Goal: Information Seeking & Learning: Check status

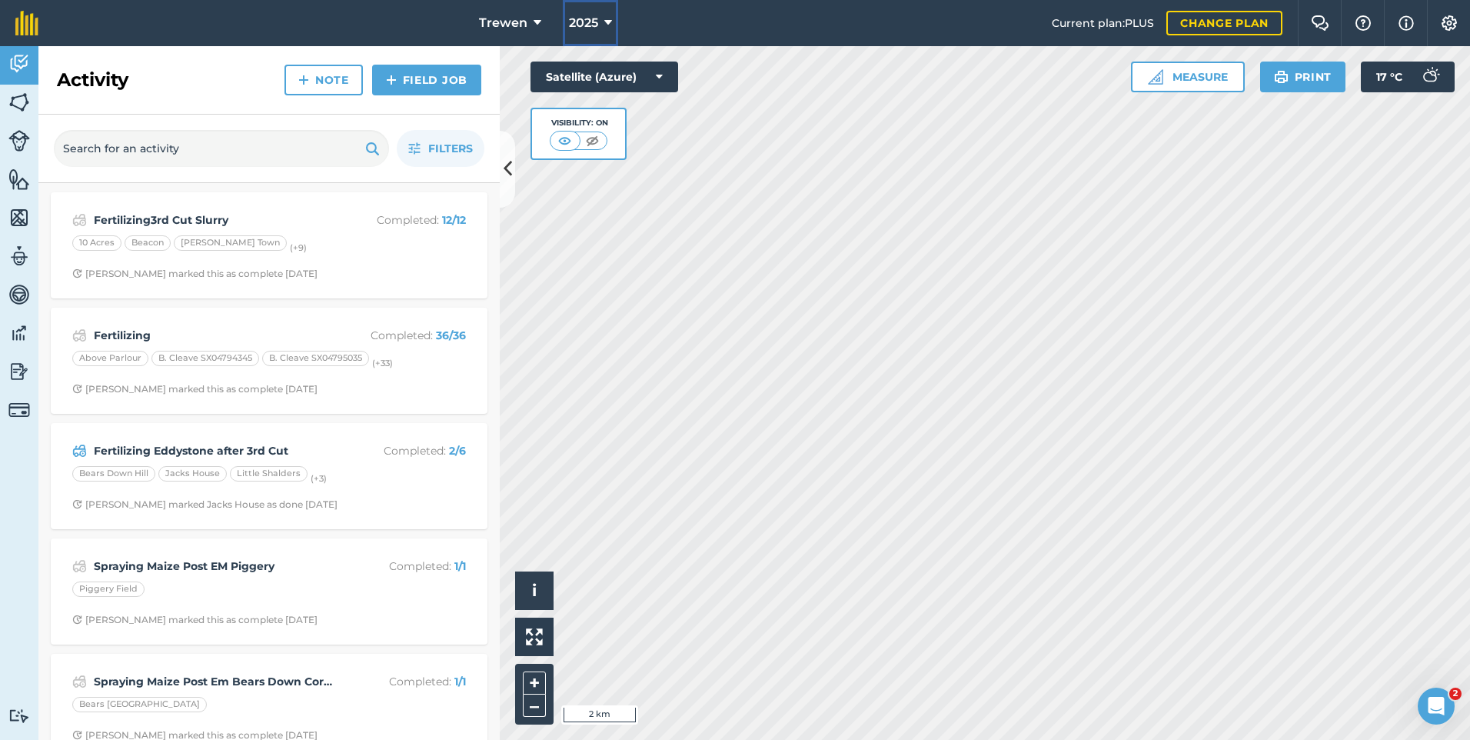
click at [606, 15] on icon at bounding box center [608, 23] width 8 height 18
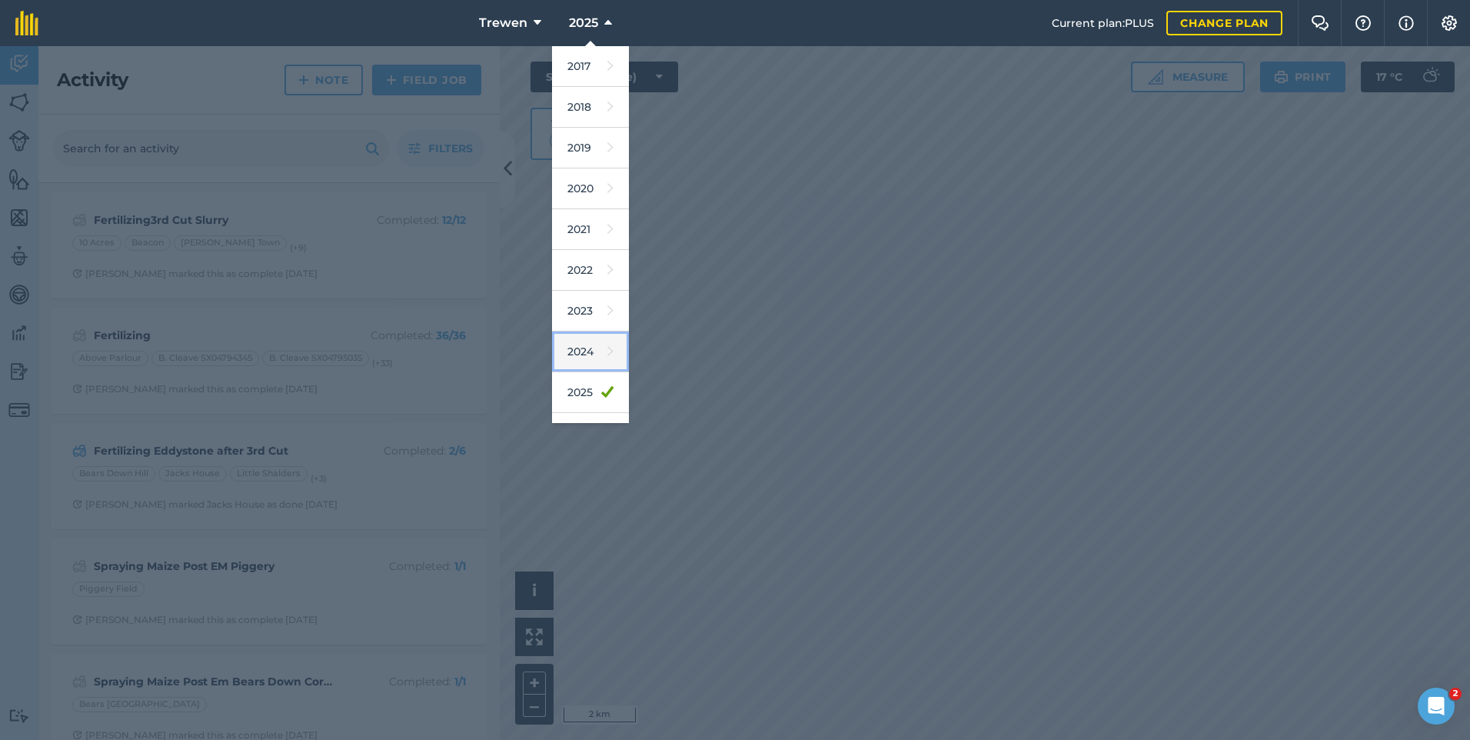
click at [581, 364] on link "2024" at bounding box center [590, 351] width 77 height 41
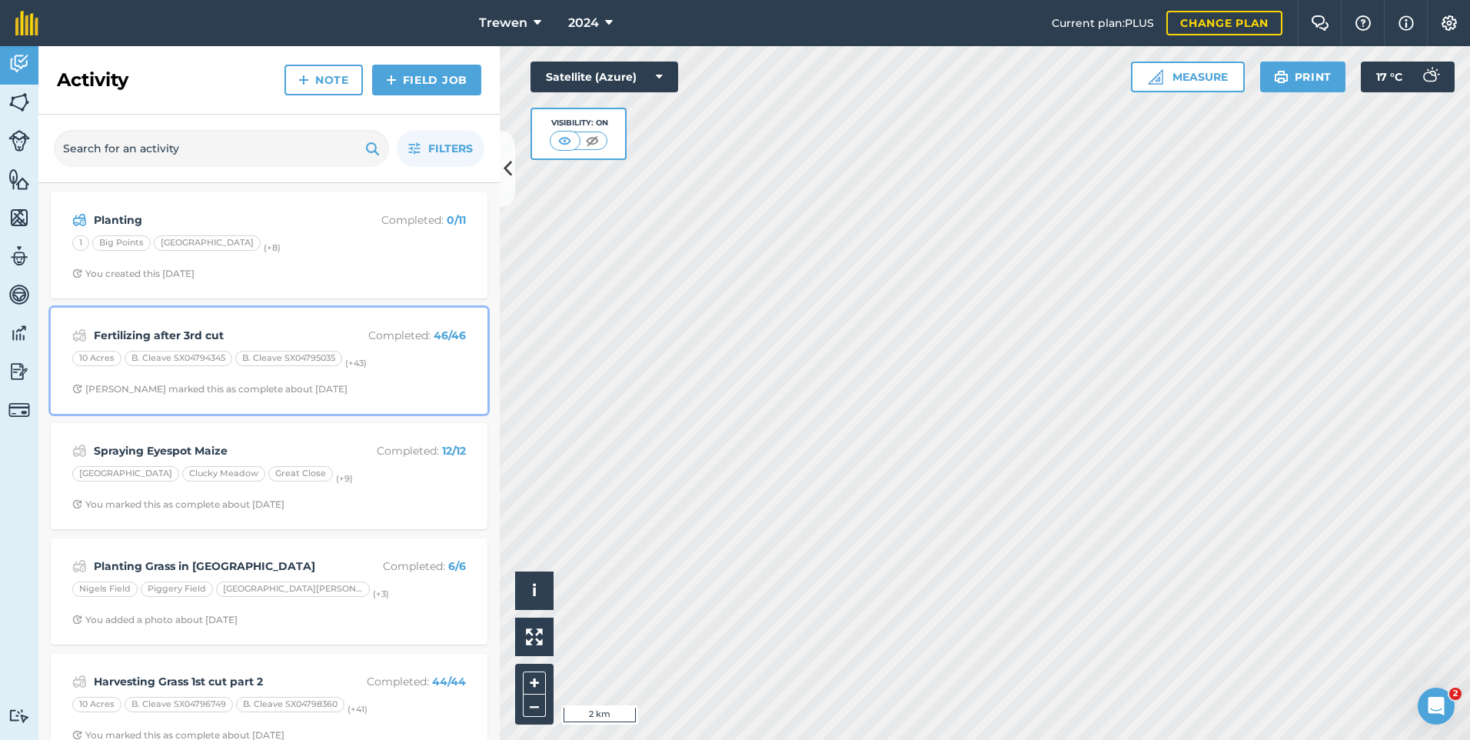
click at [408, 368] on div "10 Acres B. Cleave SX04794345 B. Cleave SX04795035 (+ 43 )" at bounding box center [269, 361] width 394 height 20
click at [418, 384] on span "[PERSON_NAME] marked this as complete about [DATE]" at bounding box center [269, 389] width 394 height 12
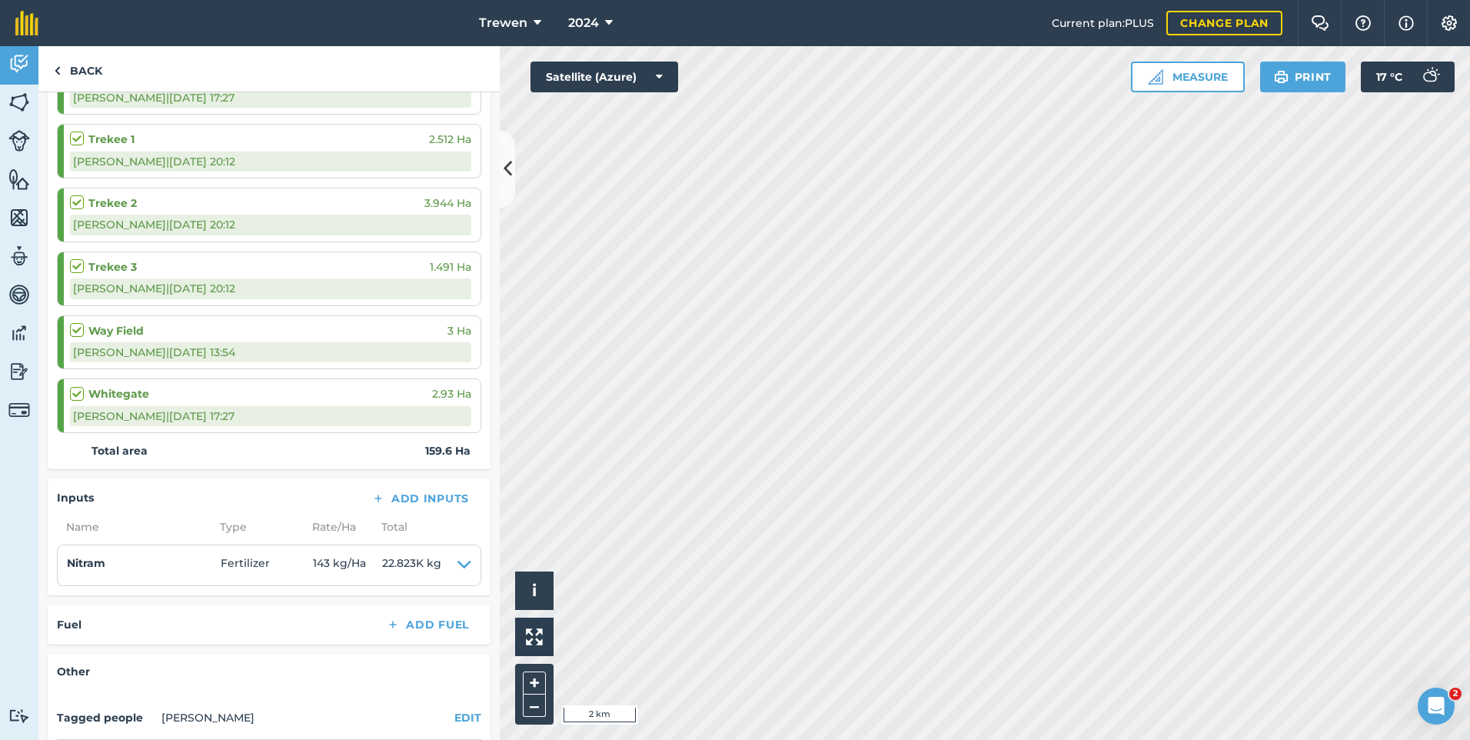
scroll to position [2947, 0]
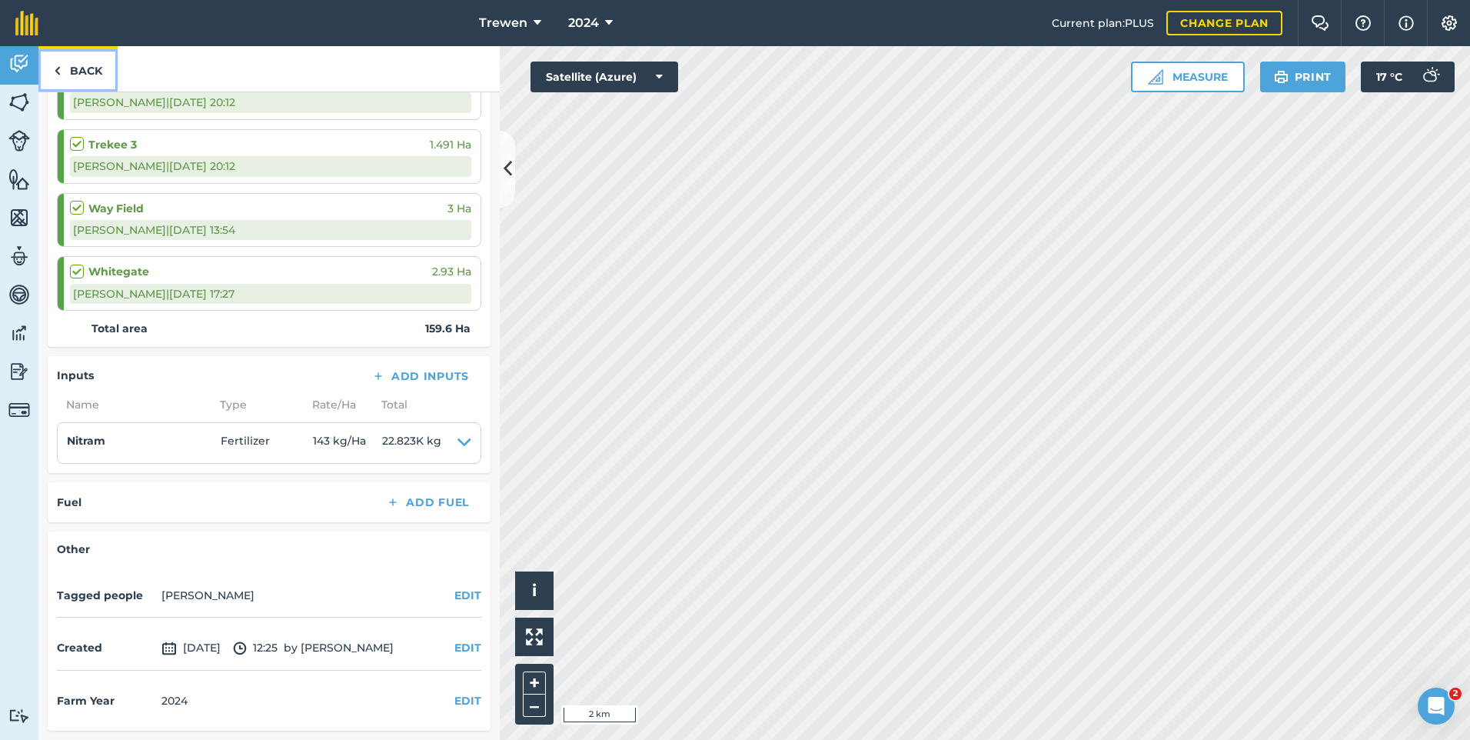
click at [98, 83] on link "Back" at bounding box center [77, 68] width 79 height 45
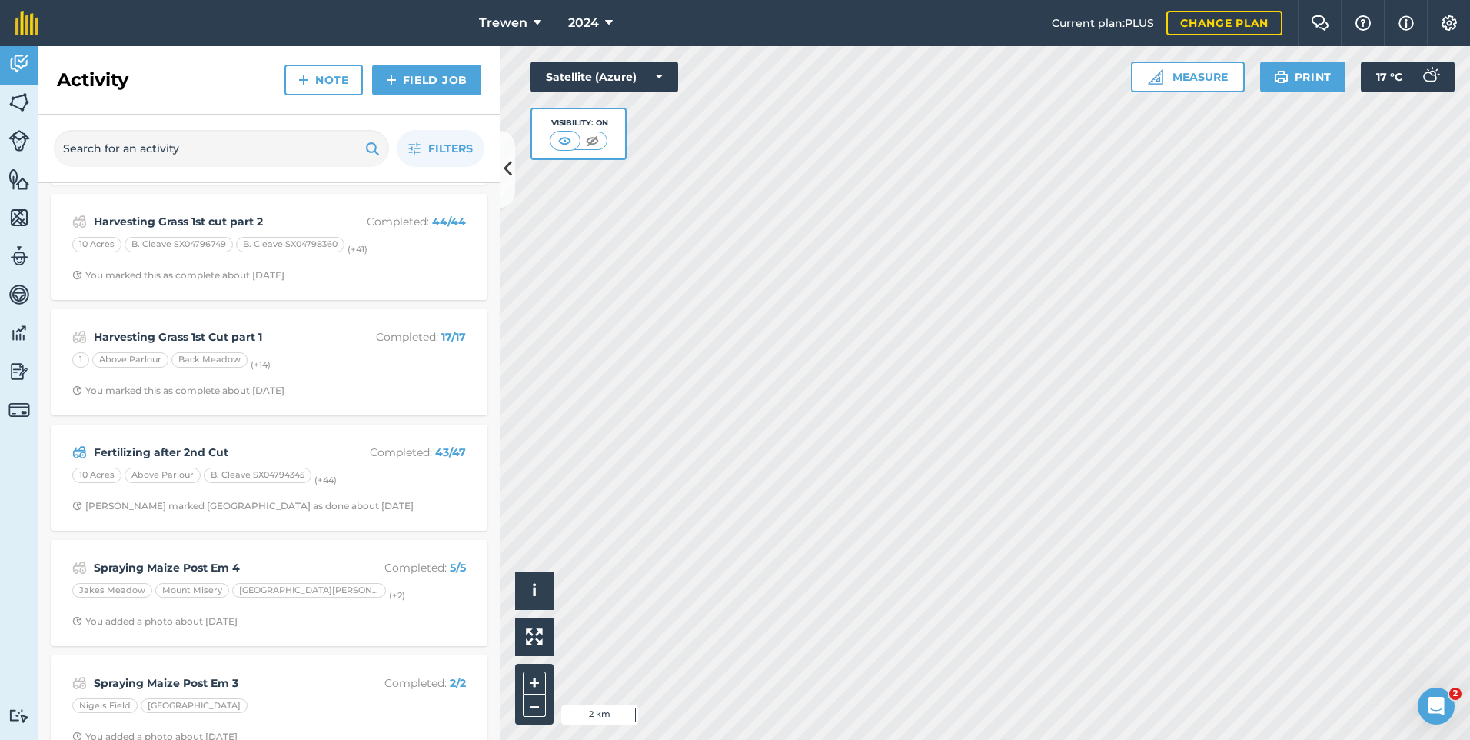
scroll to position [461, 0]
click at [408, 472] on div "10 Acres Above Parlour B. Cleave SX04794345 (+ 44 )" at bounding box center [269, 476] width 394 height 20
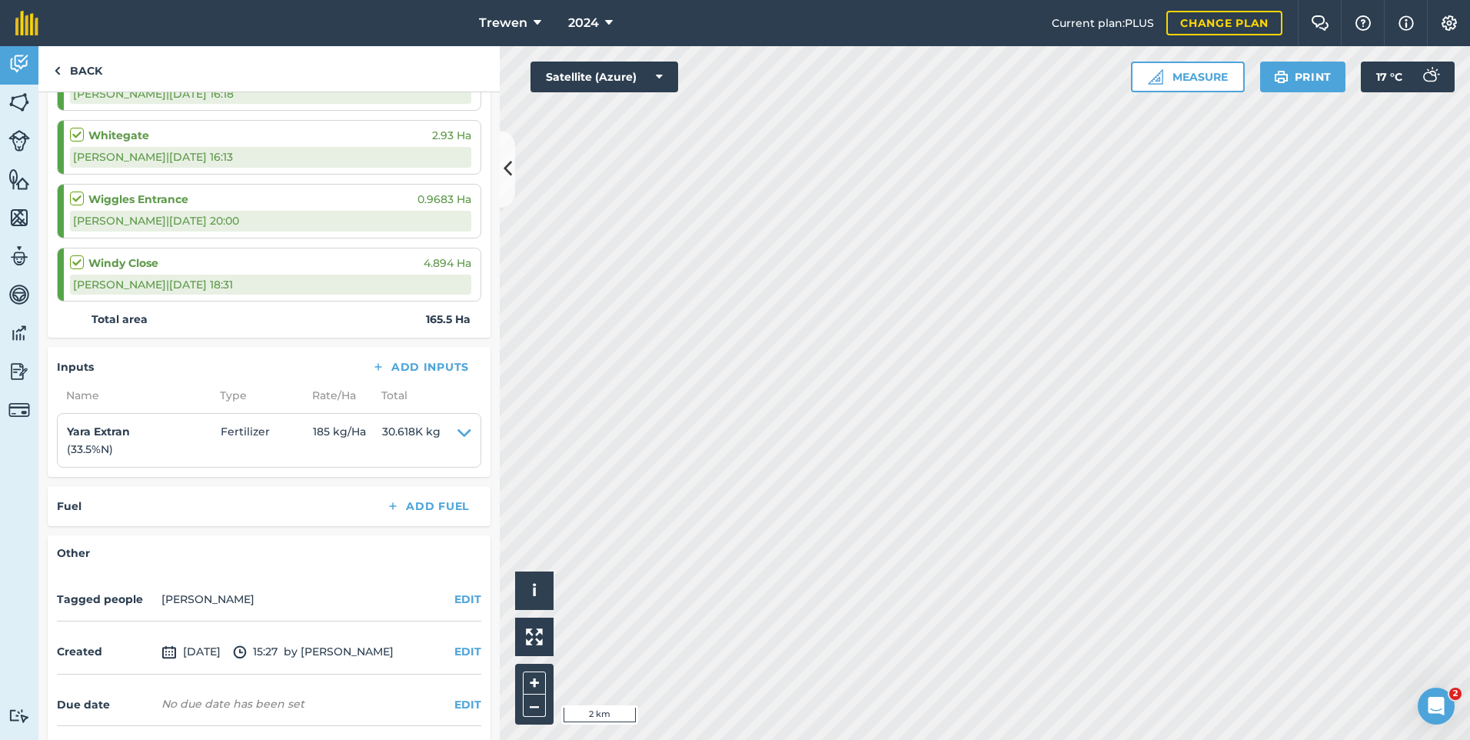
scroll to position [2982, 0]
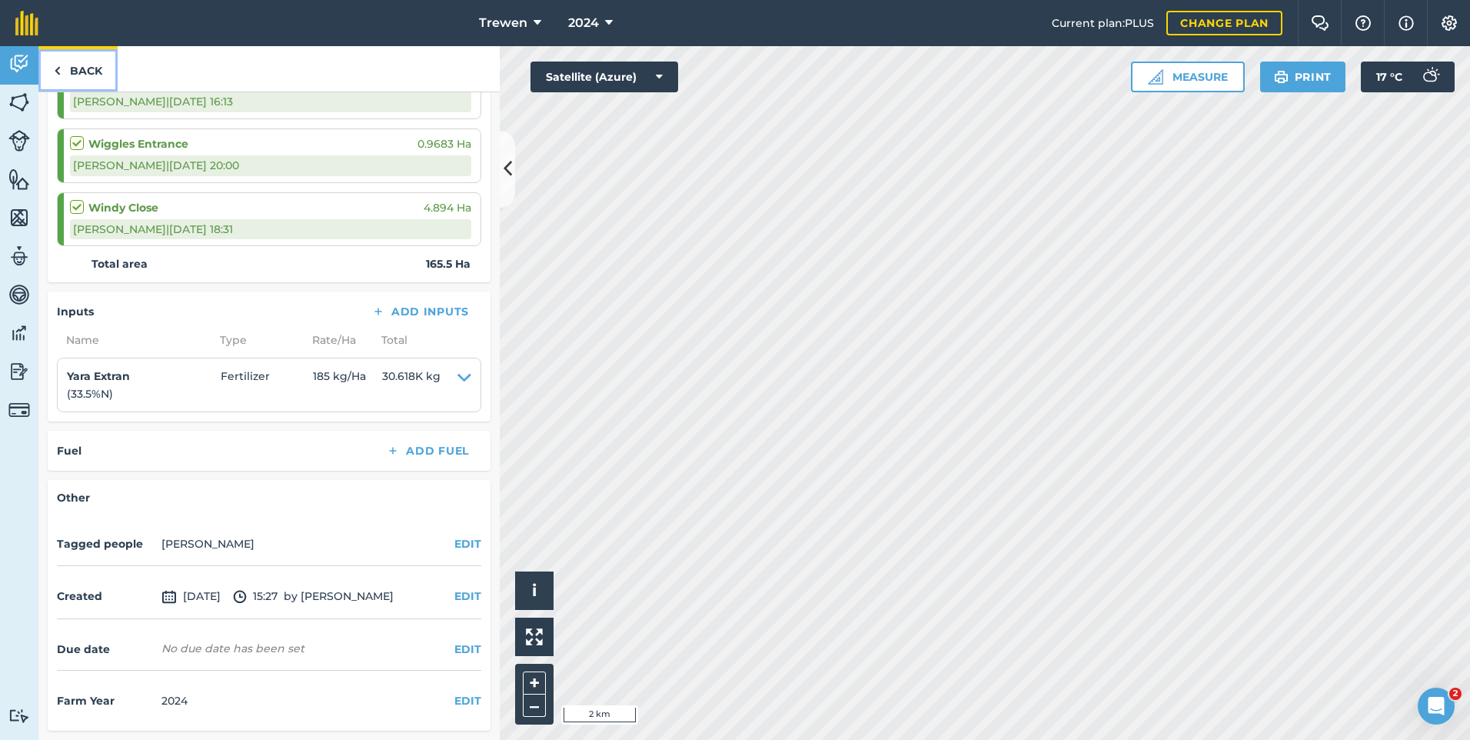
click at [94, 76] on link "Back" at bounding box center [77, 68] width 79 height 45
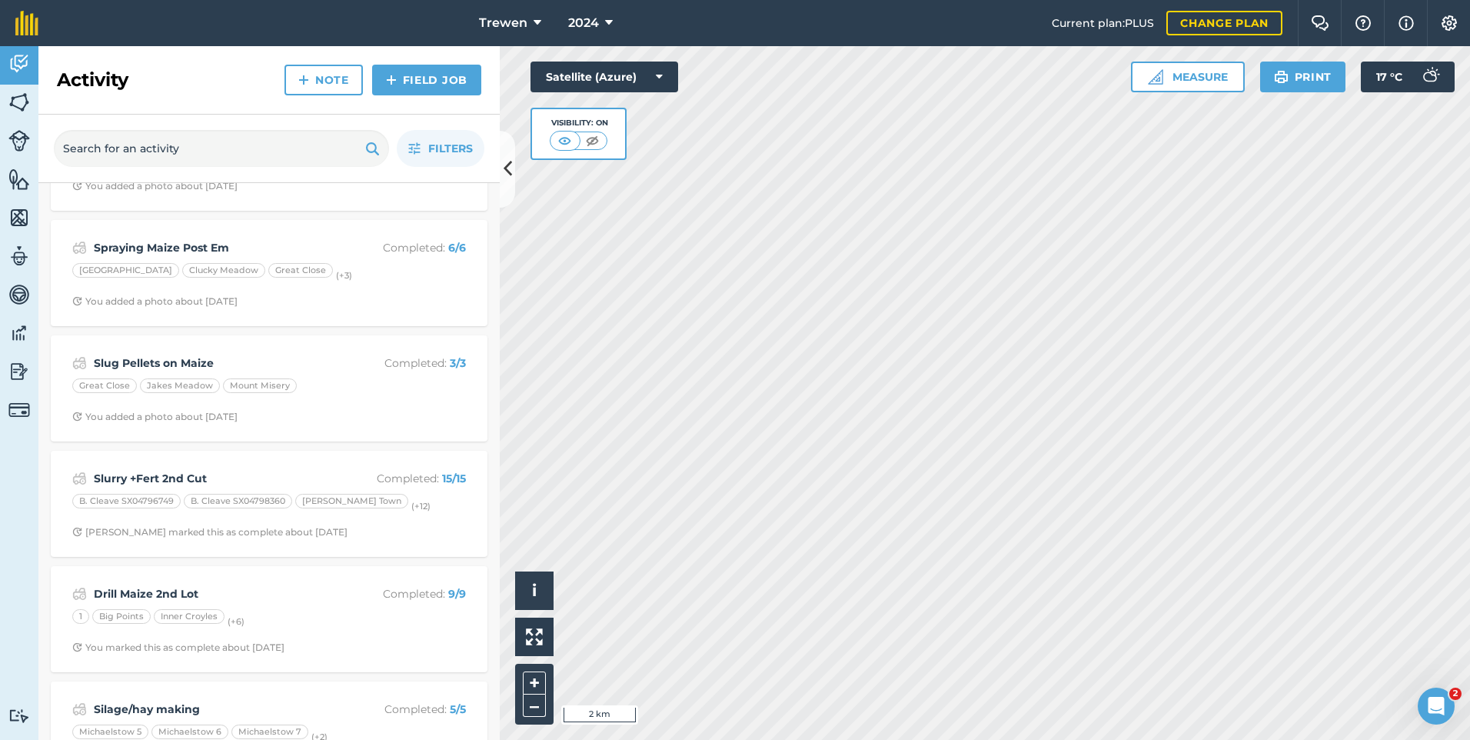
scroll to position [1153, 0]
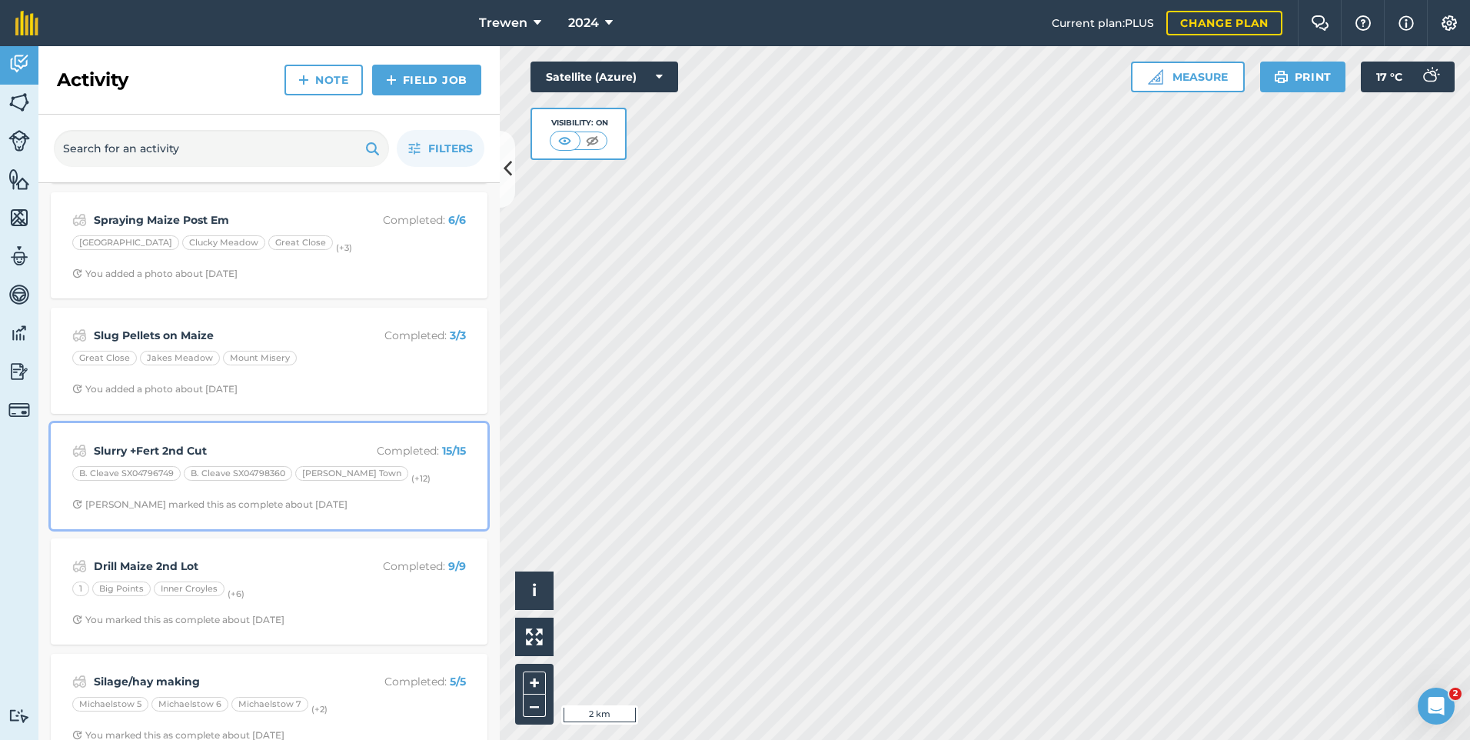
click at [439, 459] on div "Slurry +Fert 2nd Cut Completed : 15 / 15" at bounding box center [269, 450] width 394 height 18
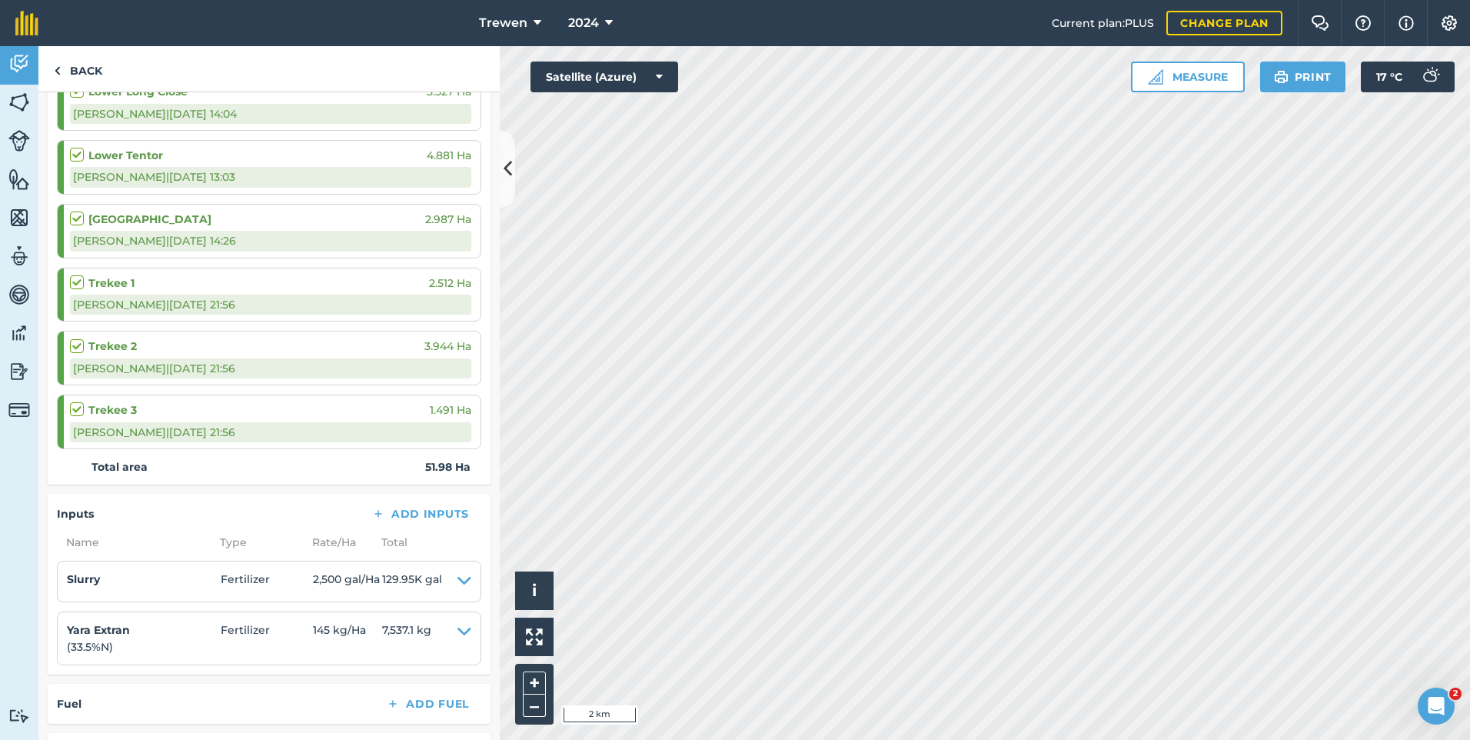
scroll to position [923, 0]
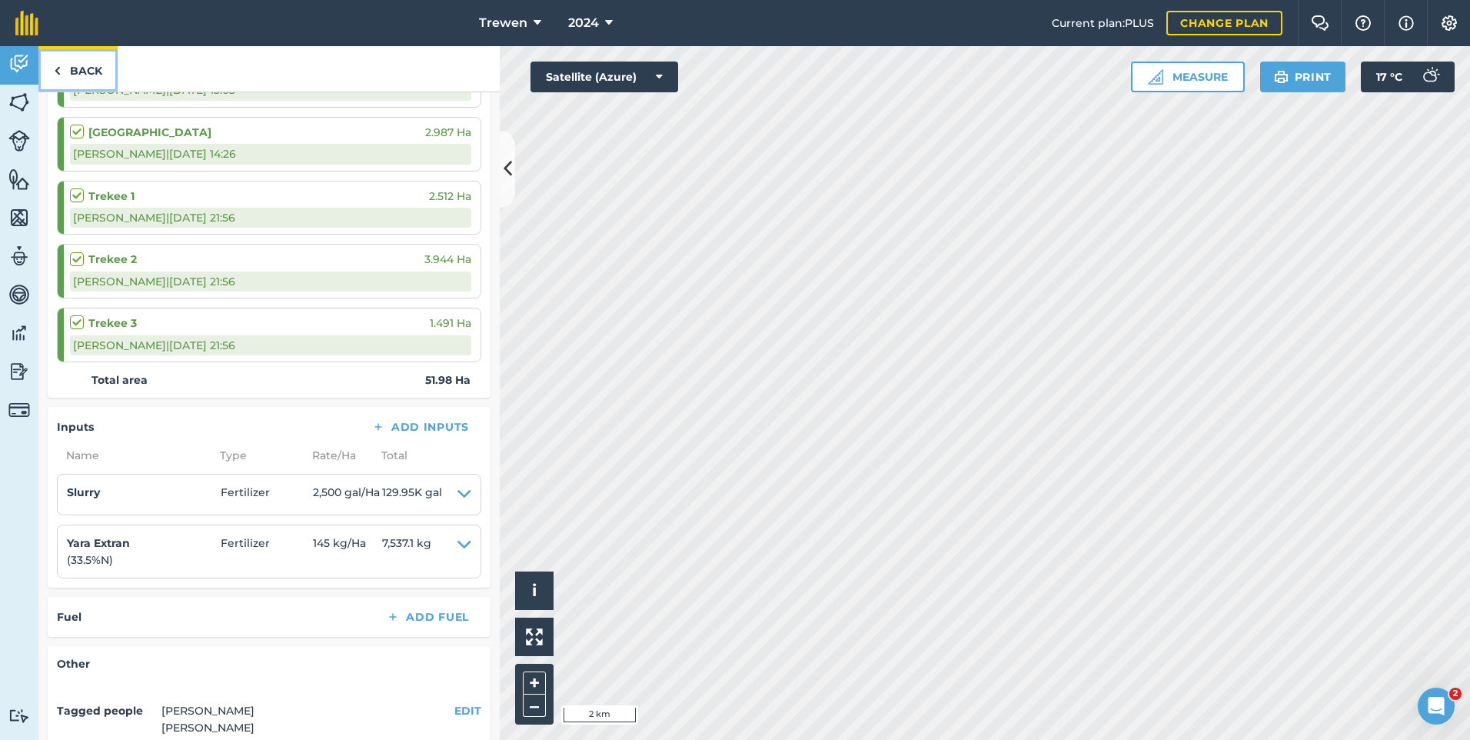
click at [85, 66] on link "Back" at bounding box center [77, 68] width 79 height 45
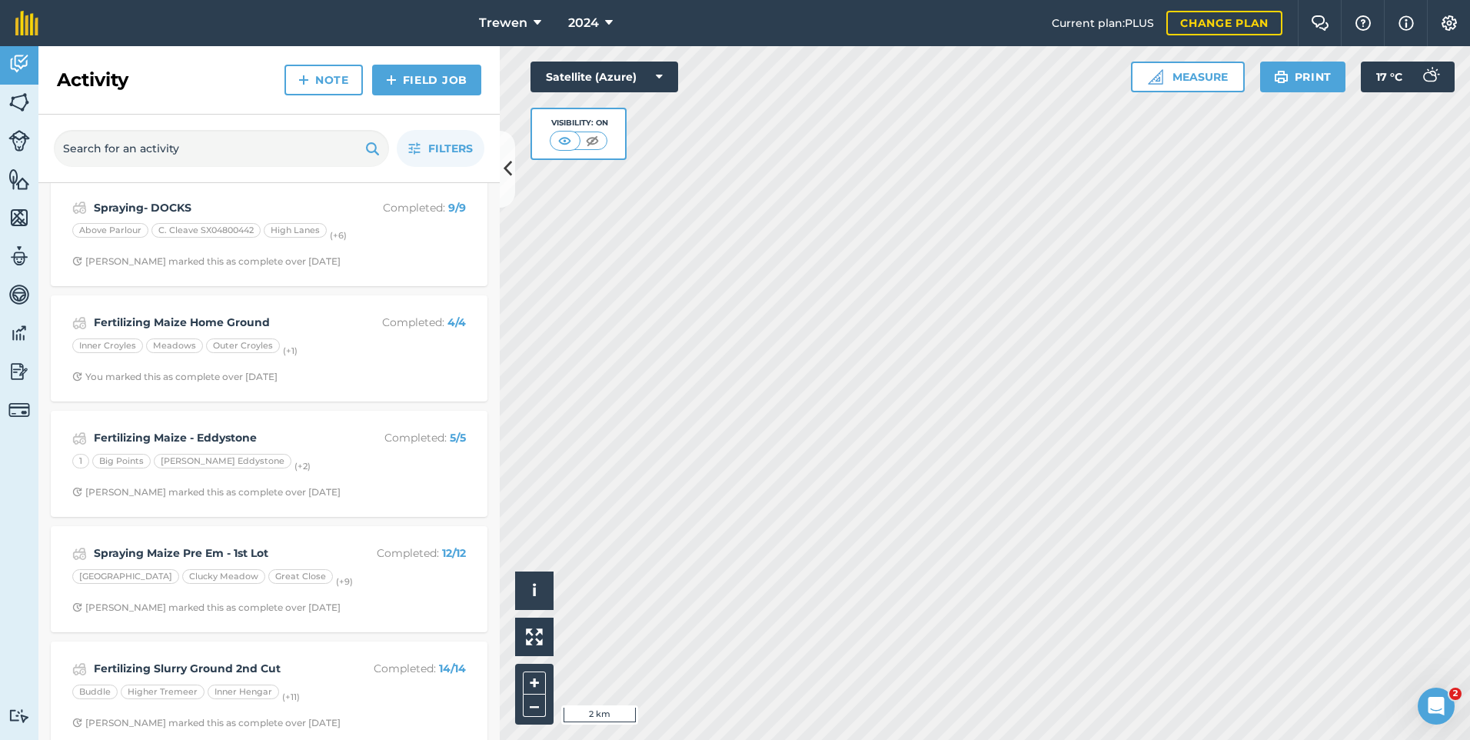
scroll to position [2230, 0]
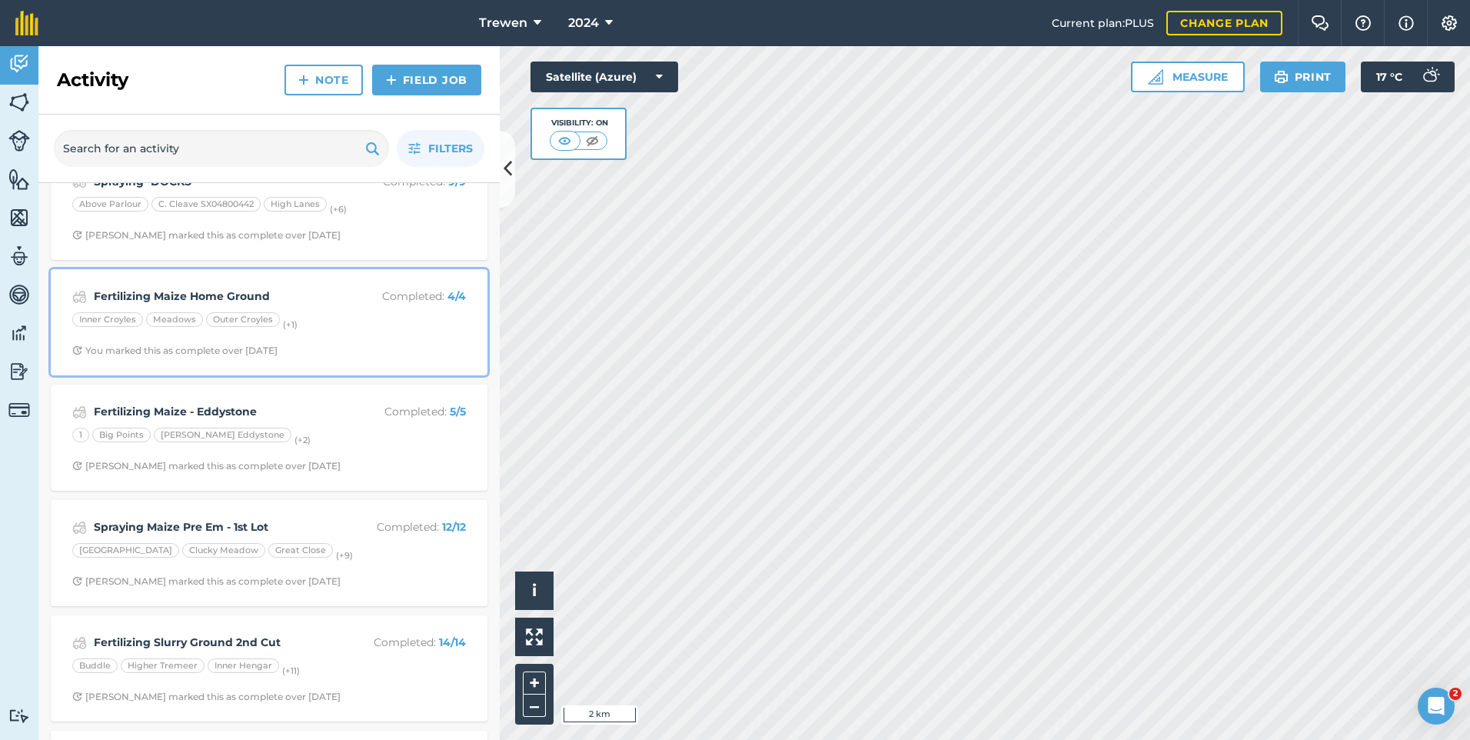
click at [368, 335] on div "Fertilizing Maize Home Ground Completed : 4 / 4 Inner Croyles [PERSON_NAME] Out…" at bounding box center [269, 322] width 418 height 88
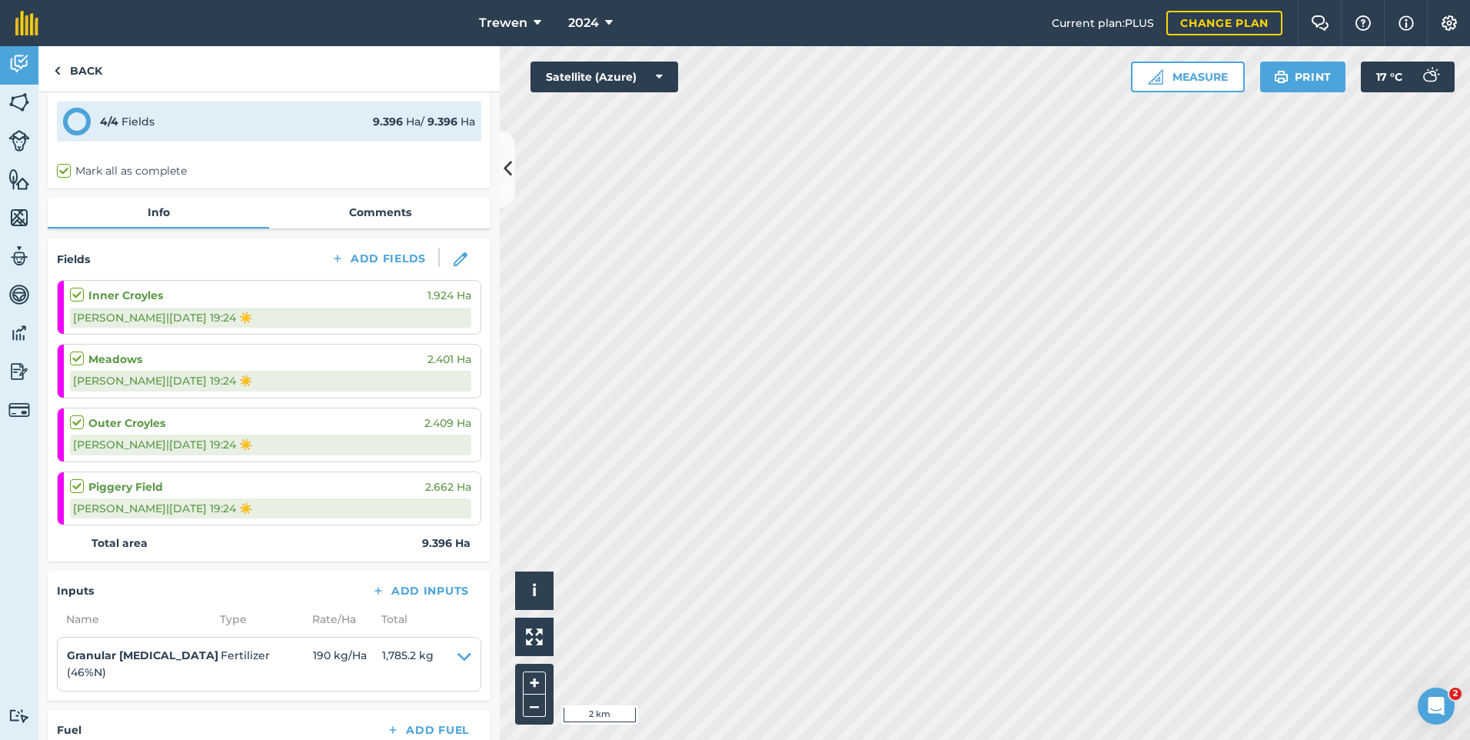
scroll to position [154, 0]
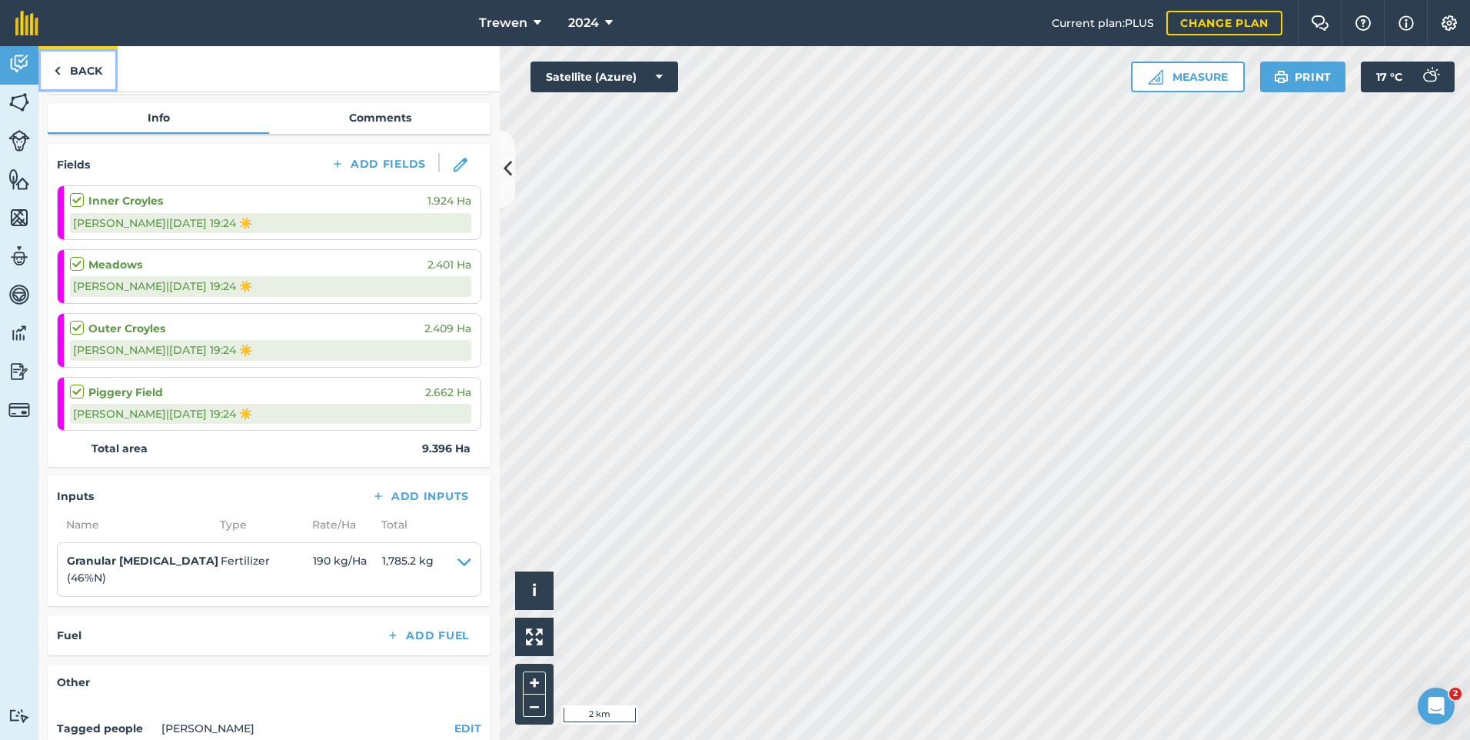
click at [83, 72] on link "Back" at bounding box center [77, 68] width 79 height 45
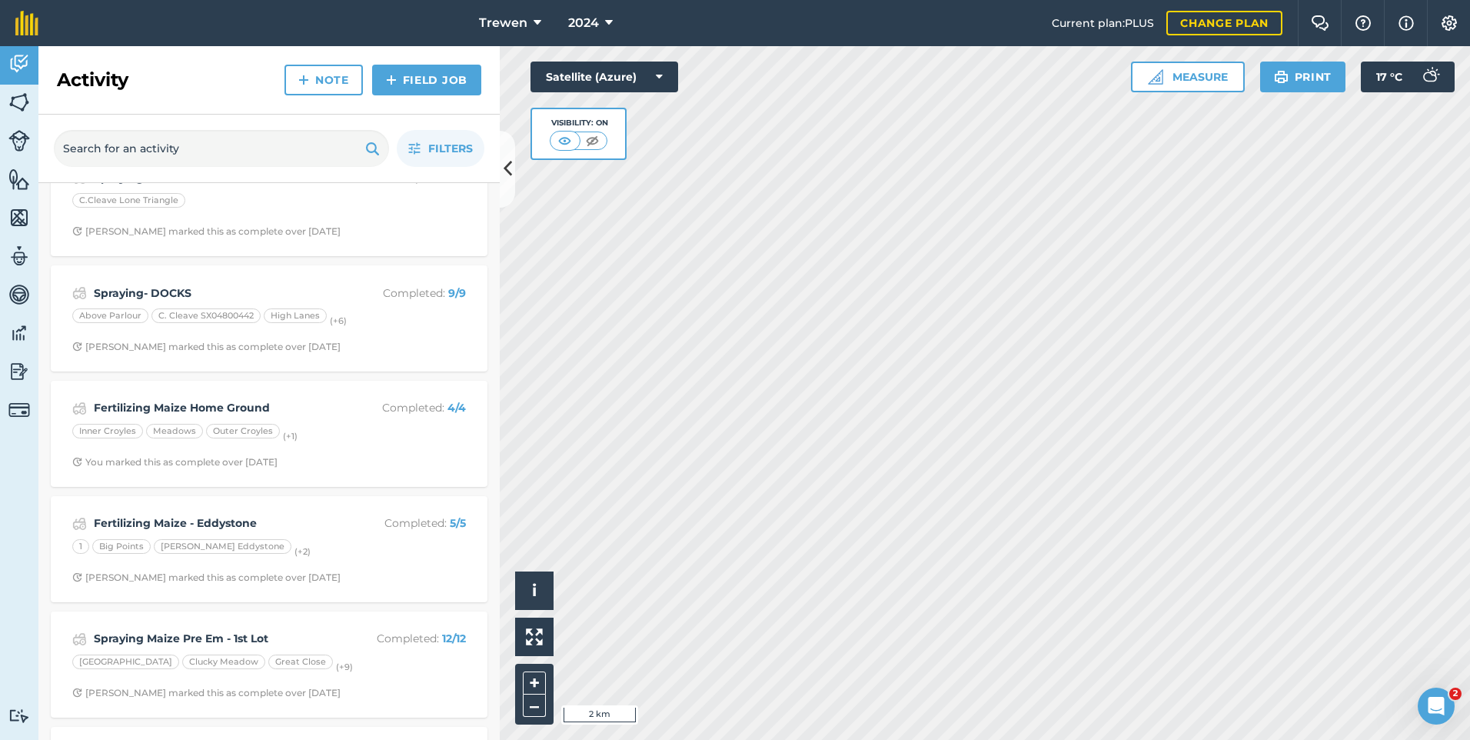
scroll to position [2153, 0]
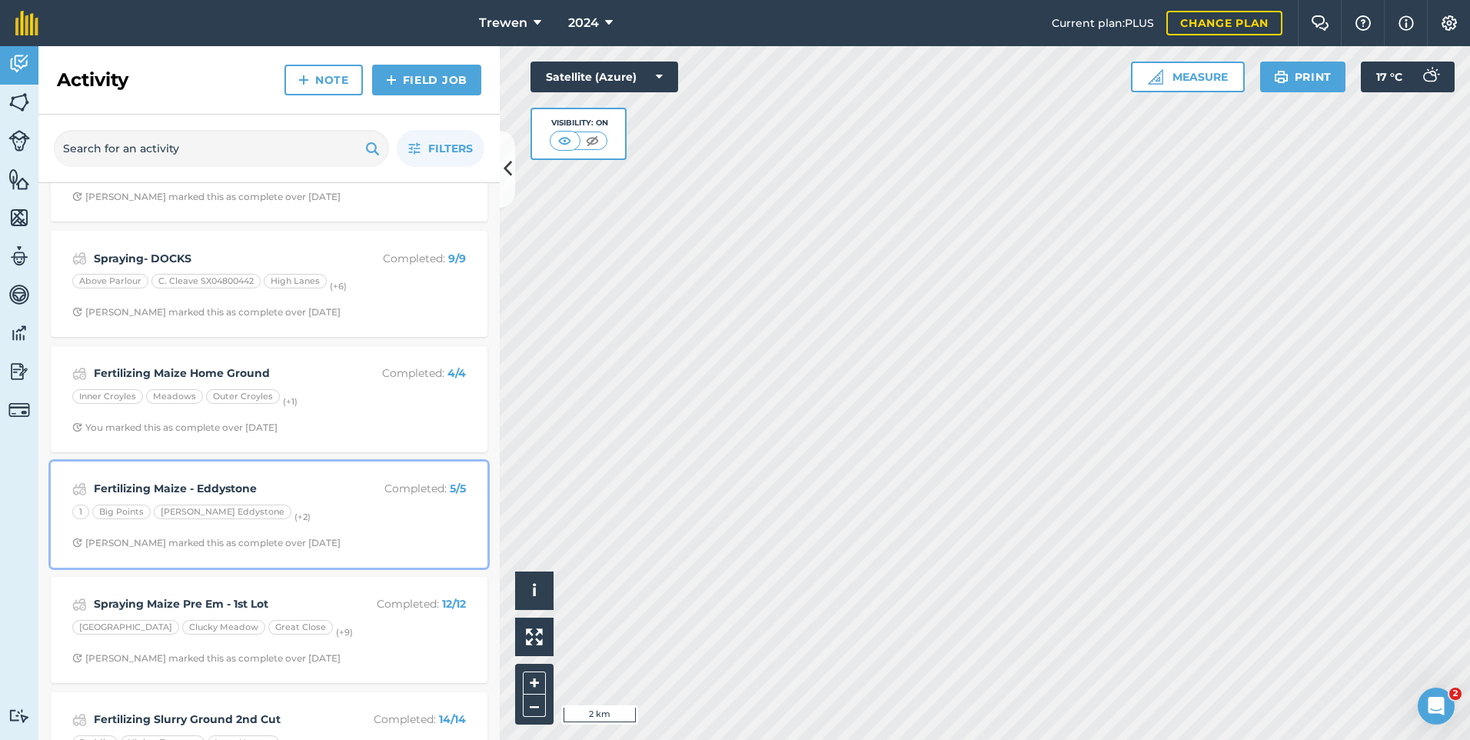
click at [378, 528] on div "Fertilizing Maize - Eddystone Completed : 5 / 5 1 Big Points [PERSON_NAME] Eddy…" at bounding box center [269, 515] width 418 height 88
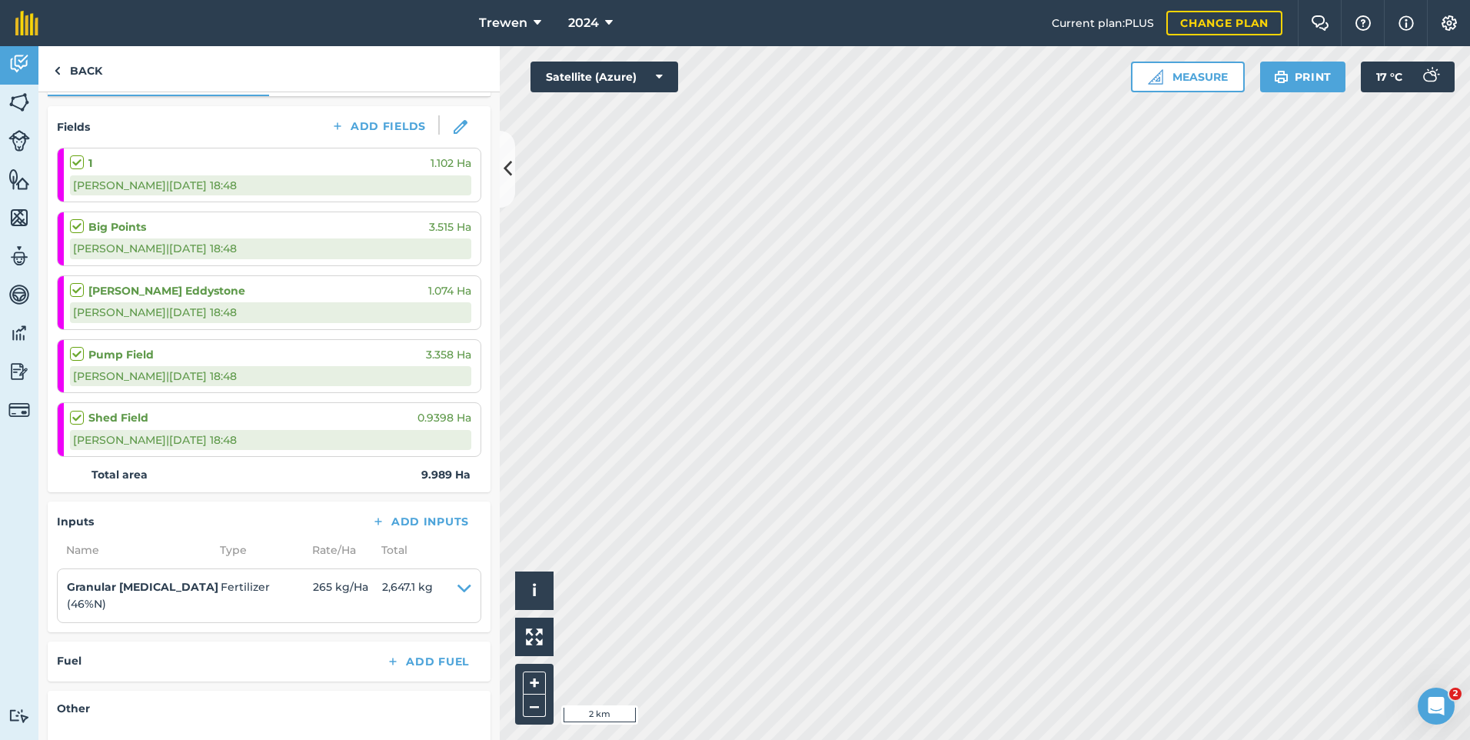
scroll to position [231, 0]
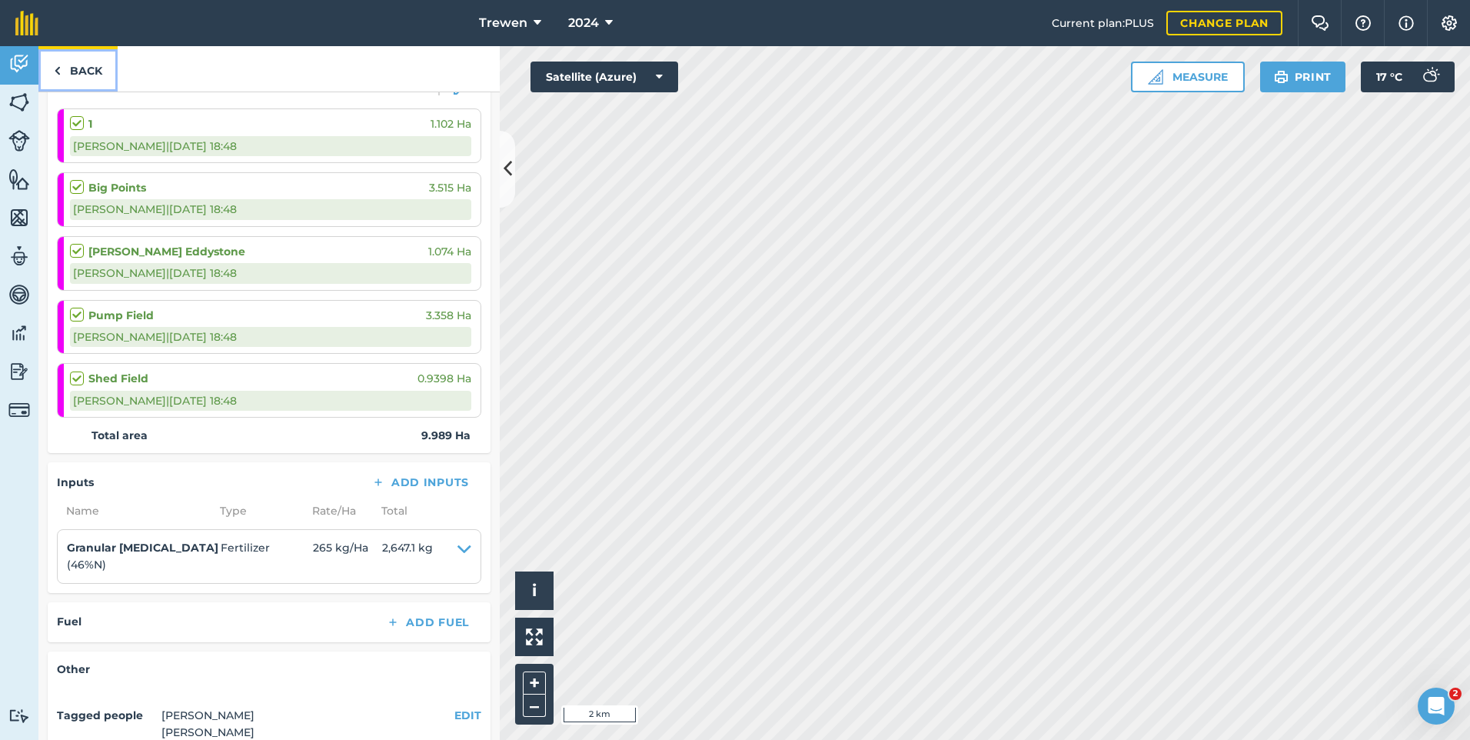
click at [108, 72] on link "Back" at bounding box center [77, 68] width 79 height 45
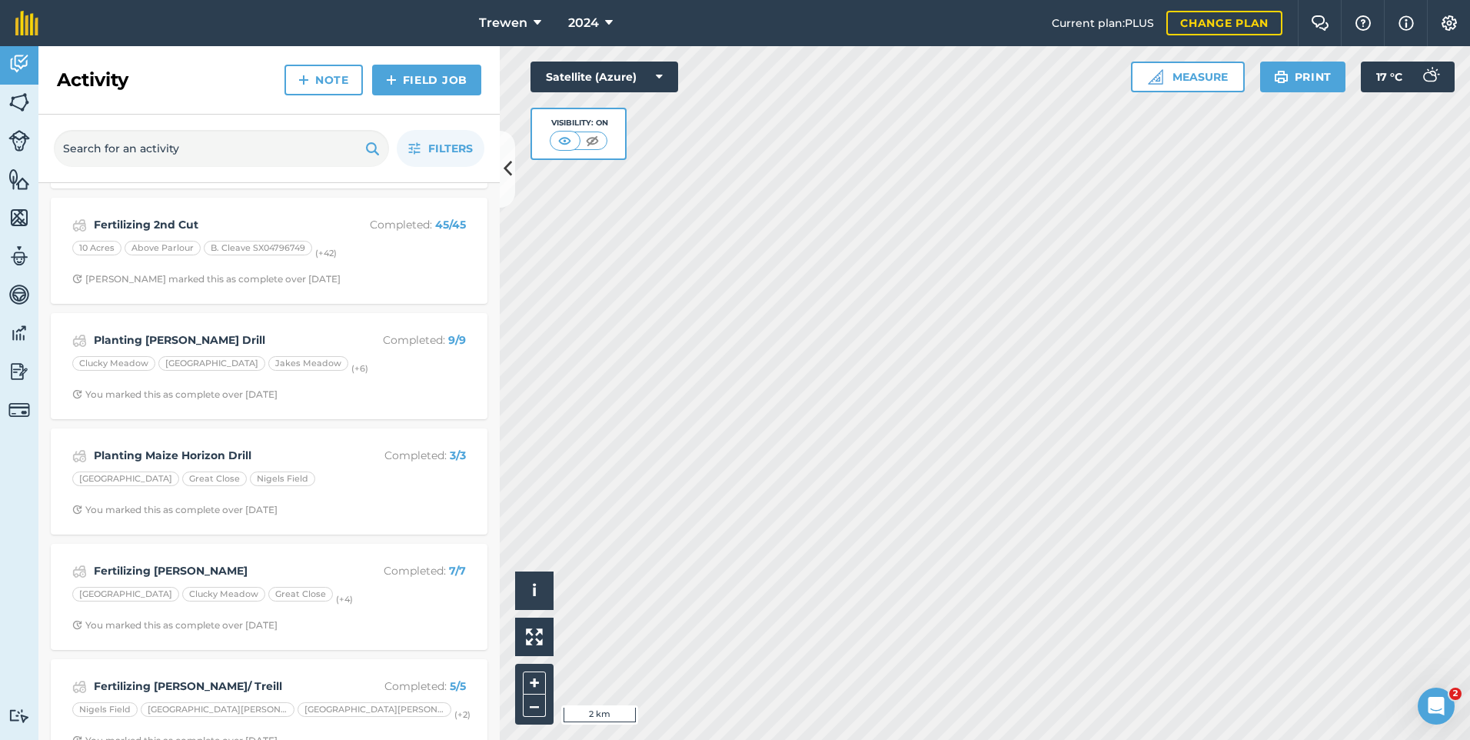
scroll to position [2845, 0]
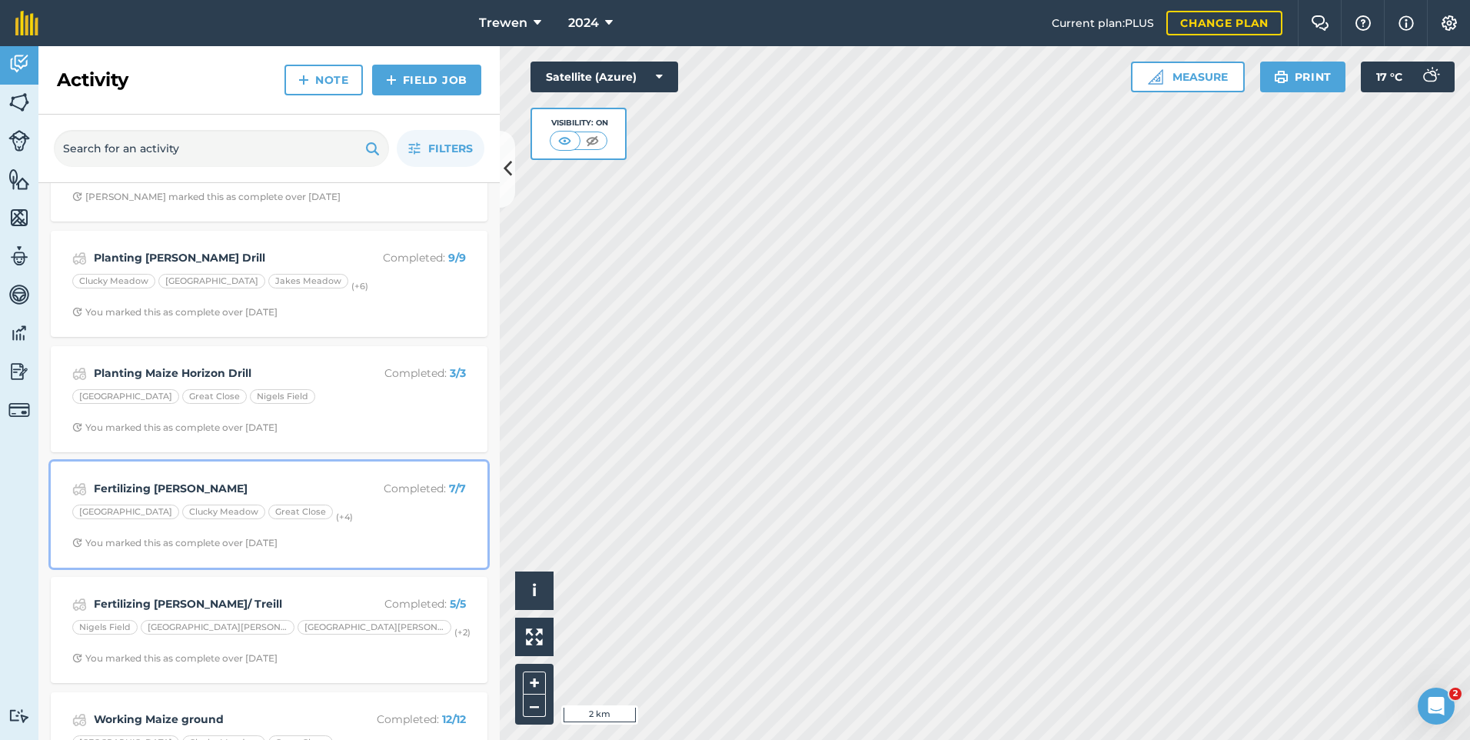
click at [385, 510] on div "Clucky Field [GEOGRAPHIC_DATA] (+ 4 )" at bounding box center [269, 514] width 394 height 20
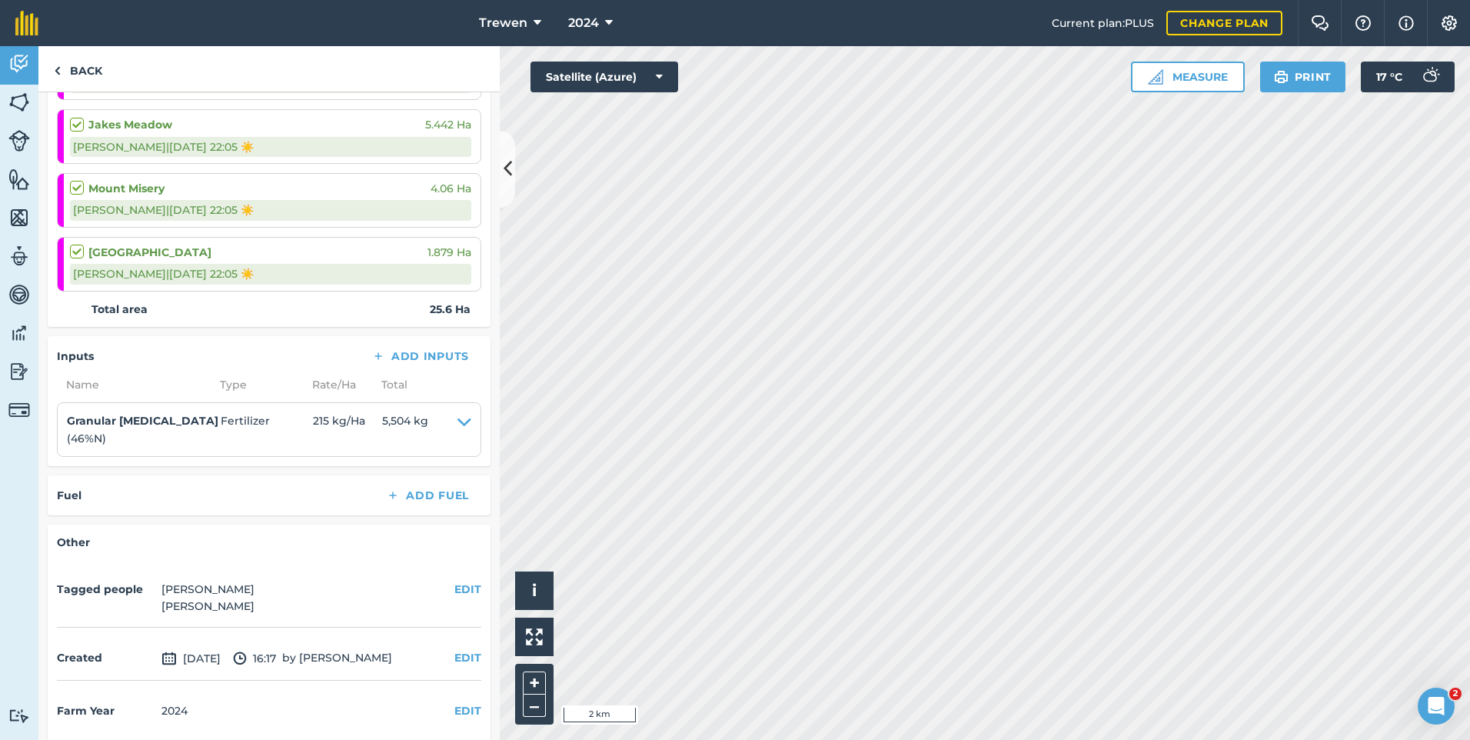
scroll to position [495, 0]
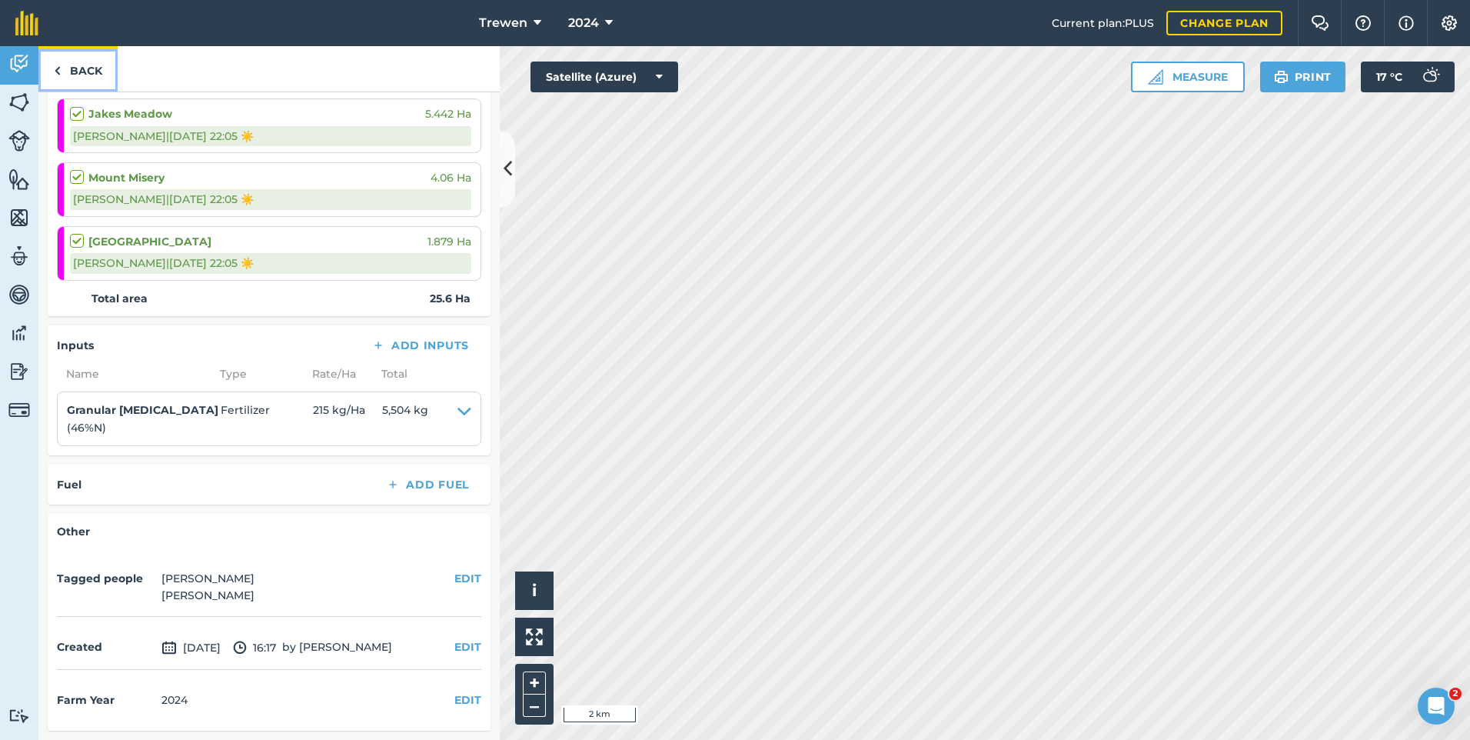
click at [82, 82] on link "Back" at bounding box center [77, 68] width 79 height 45
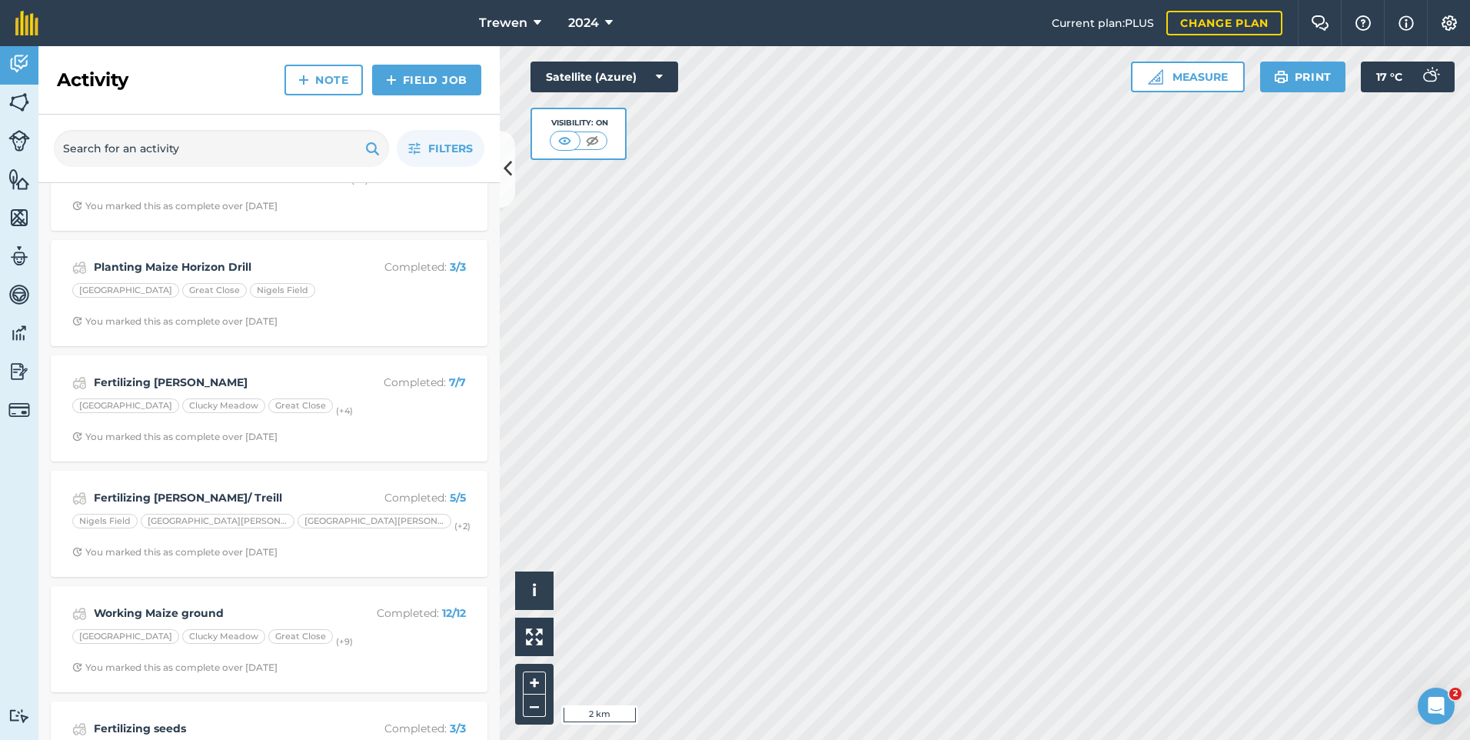
scroll to position [2999, 0]
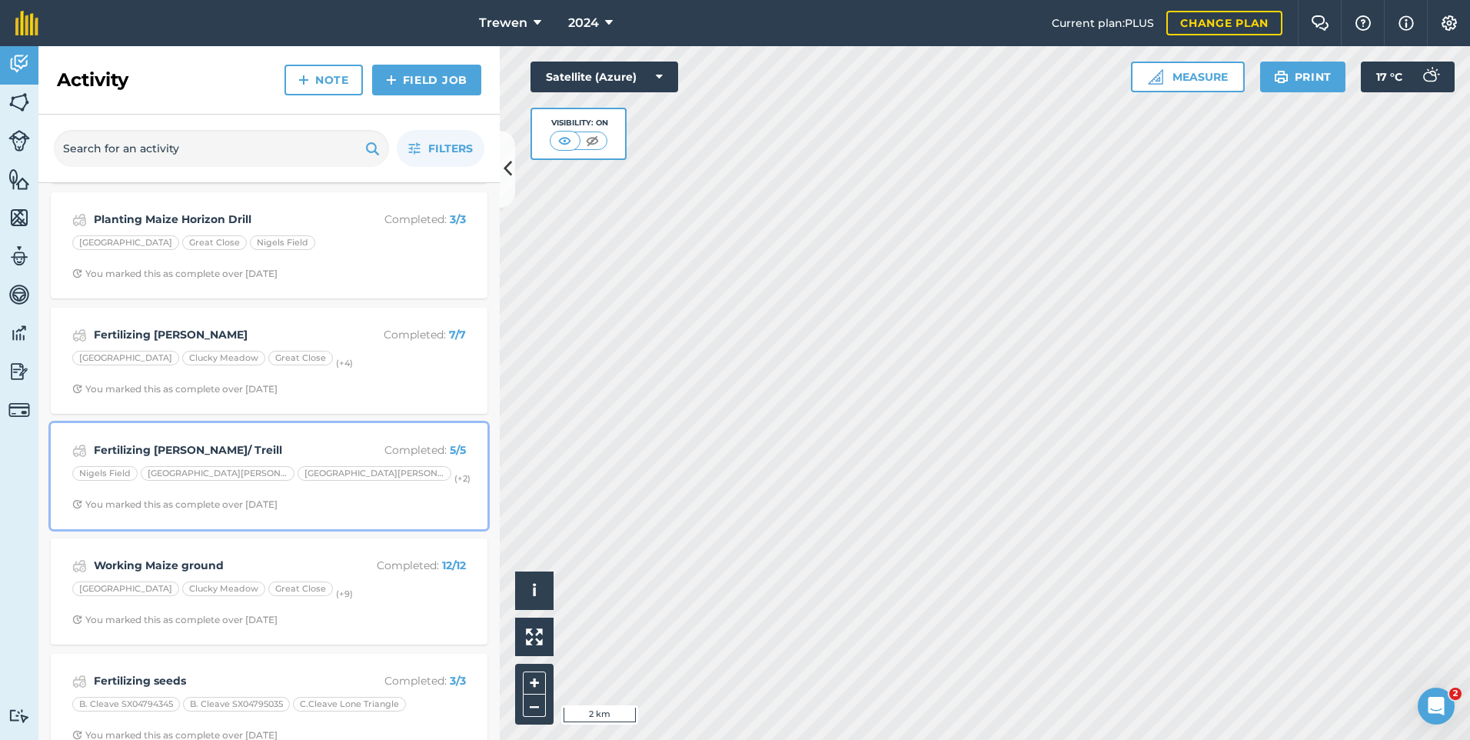
click at [405, 500] on span "You marked this as complete over [DATE]" at bounding box center [269, 504] width 394 height 12
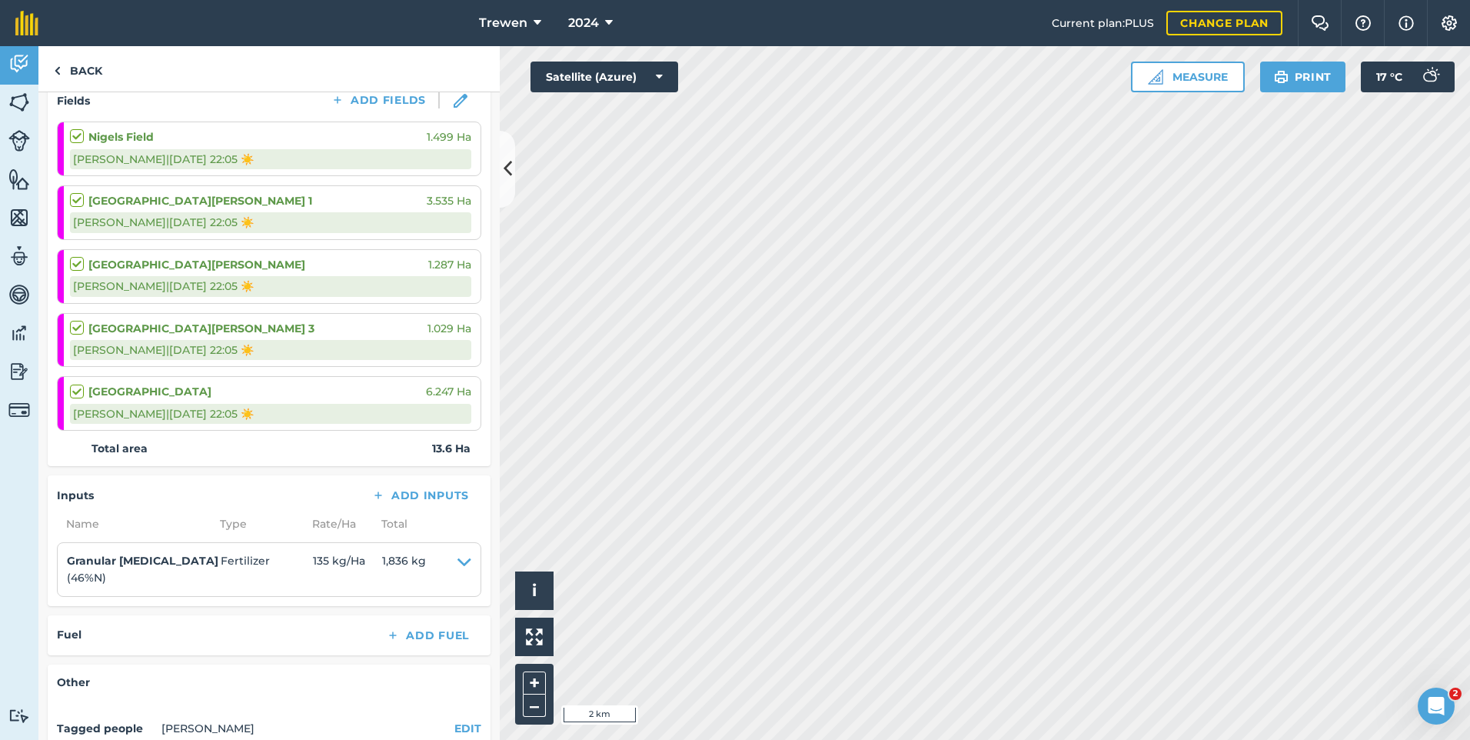
scroll to position [231, 0]
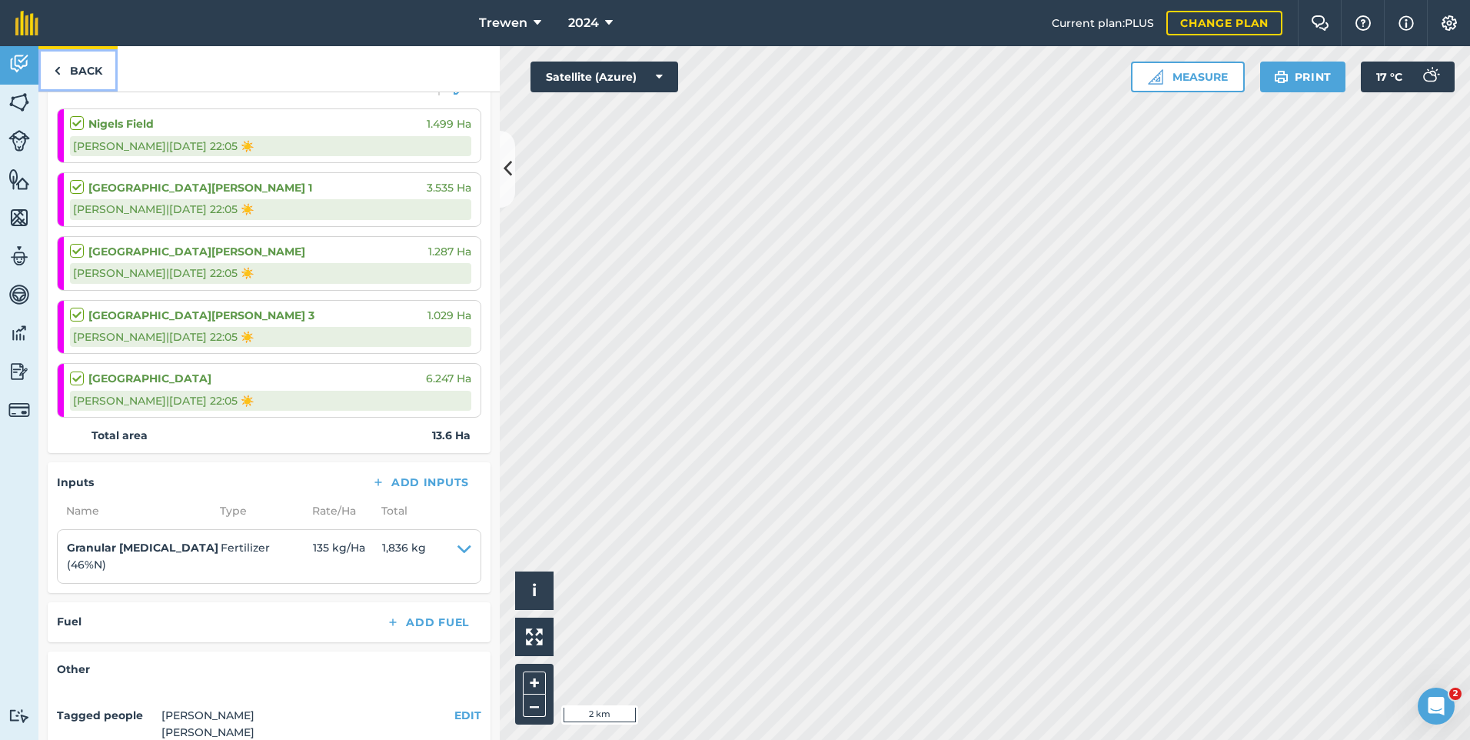
click at [97, 78] on link "Back" at bounding box center [77, 68] width 79 height 45
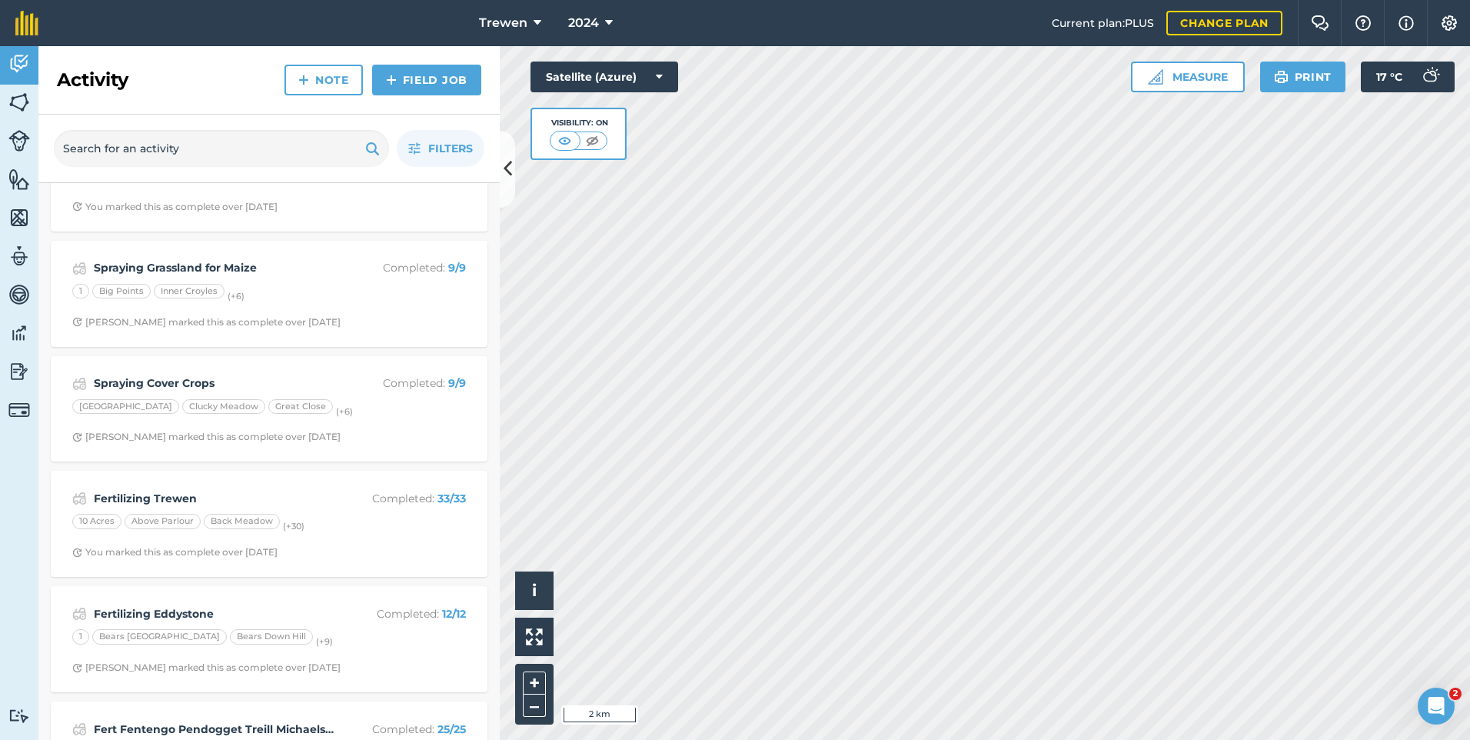
scroll to position [3604, 0]
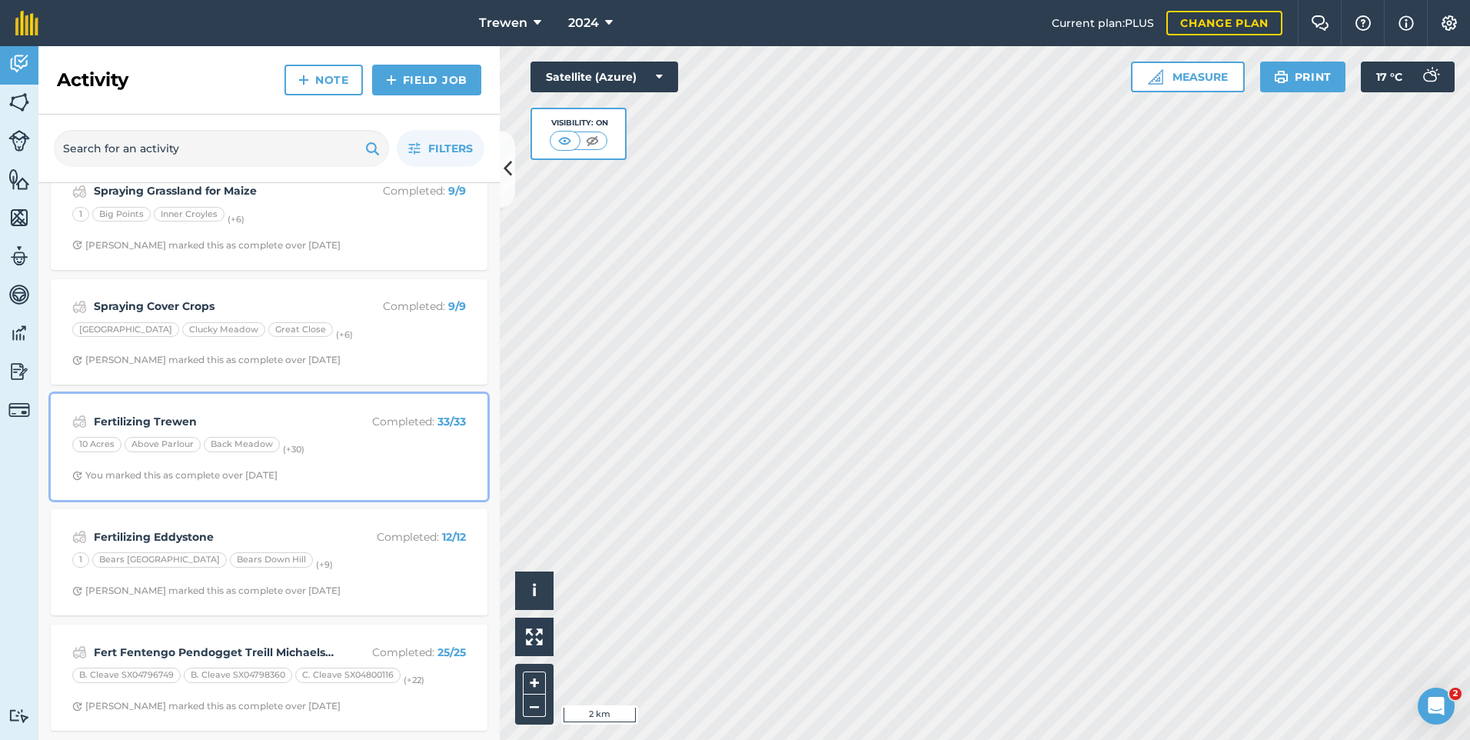
click at [381, 447] on div "10 Acres Above Parlour Back Meadow (+ 30 )" at bounding box center [269, 447] width 394 height 20
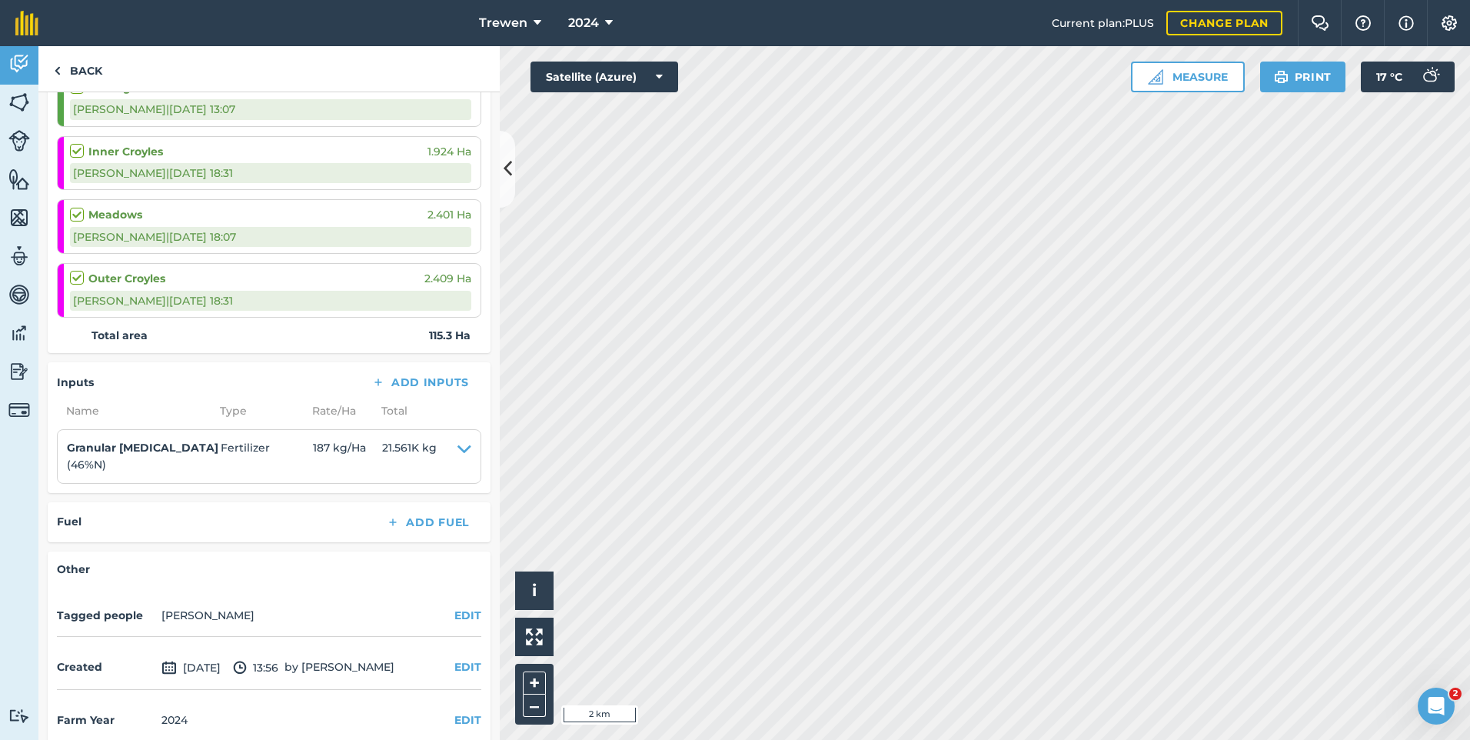
scroll to position [2133, 0]
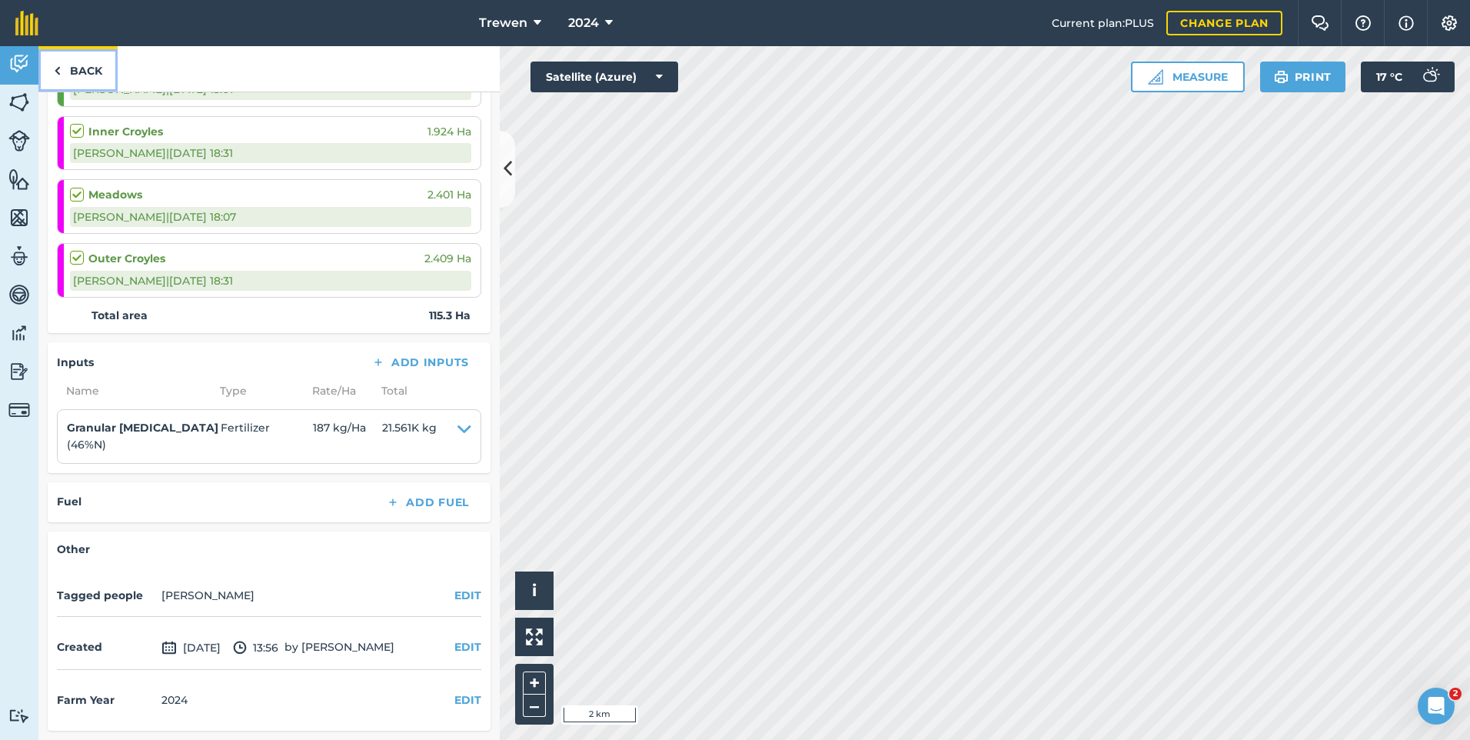
click at [90, 78] on link "Back" at bounding box center [77, 68] width 79 height 45
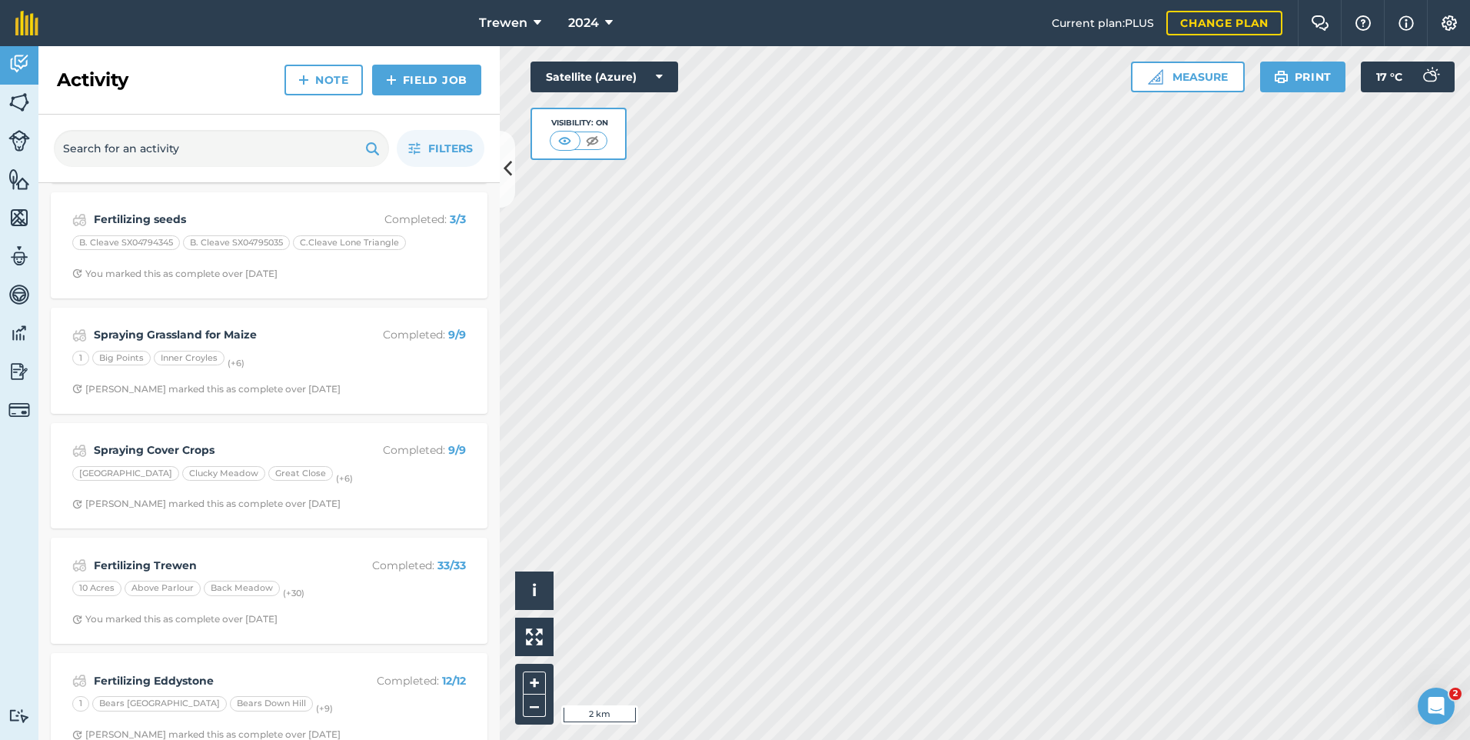
scroll to position [3604, 0]
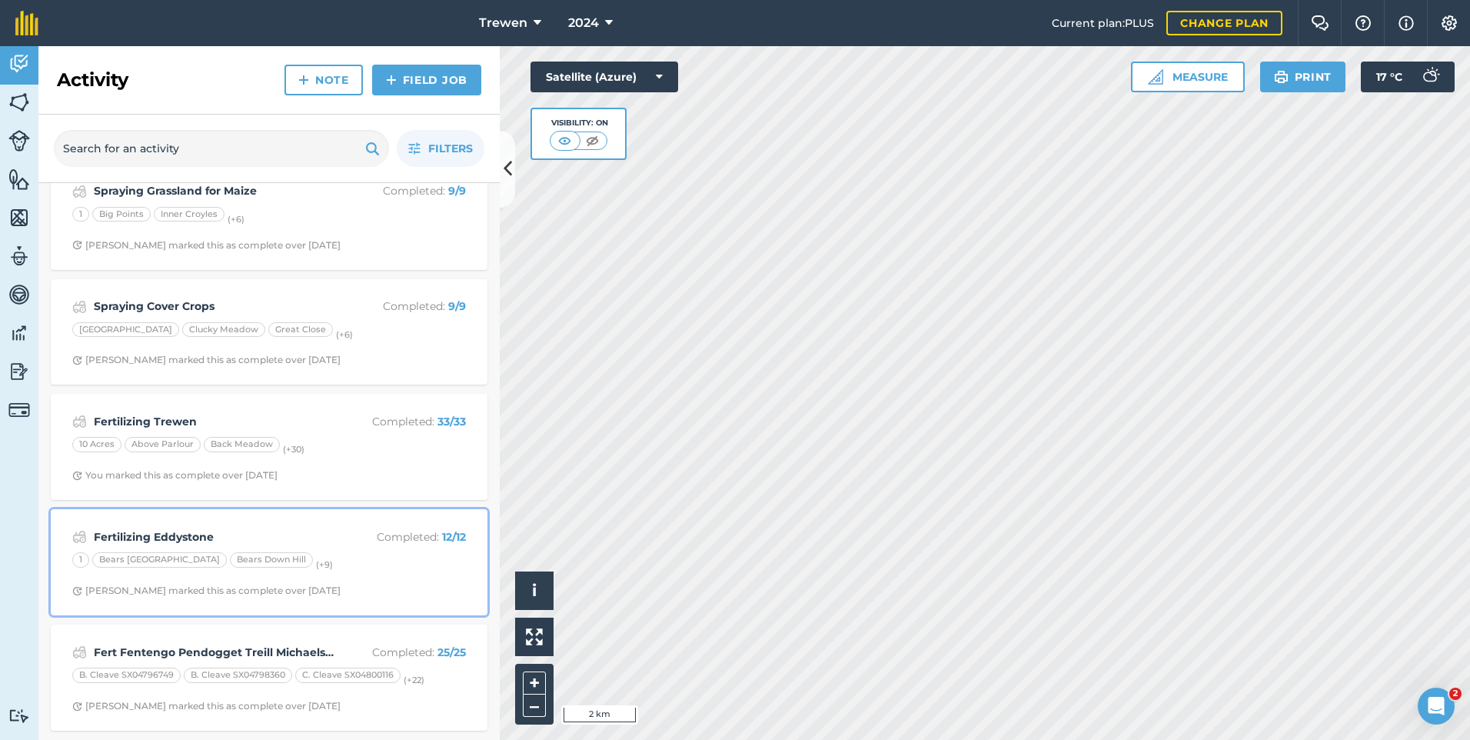
click at [339, 558] on div "1 Bears Down Corner Field [GEOGRAPHIC_DATA] (+ 9 )" at bounding box center [269, 562] width 394 height 20
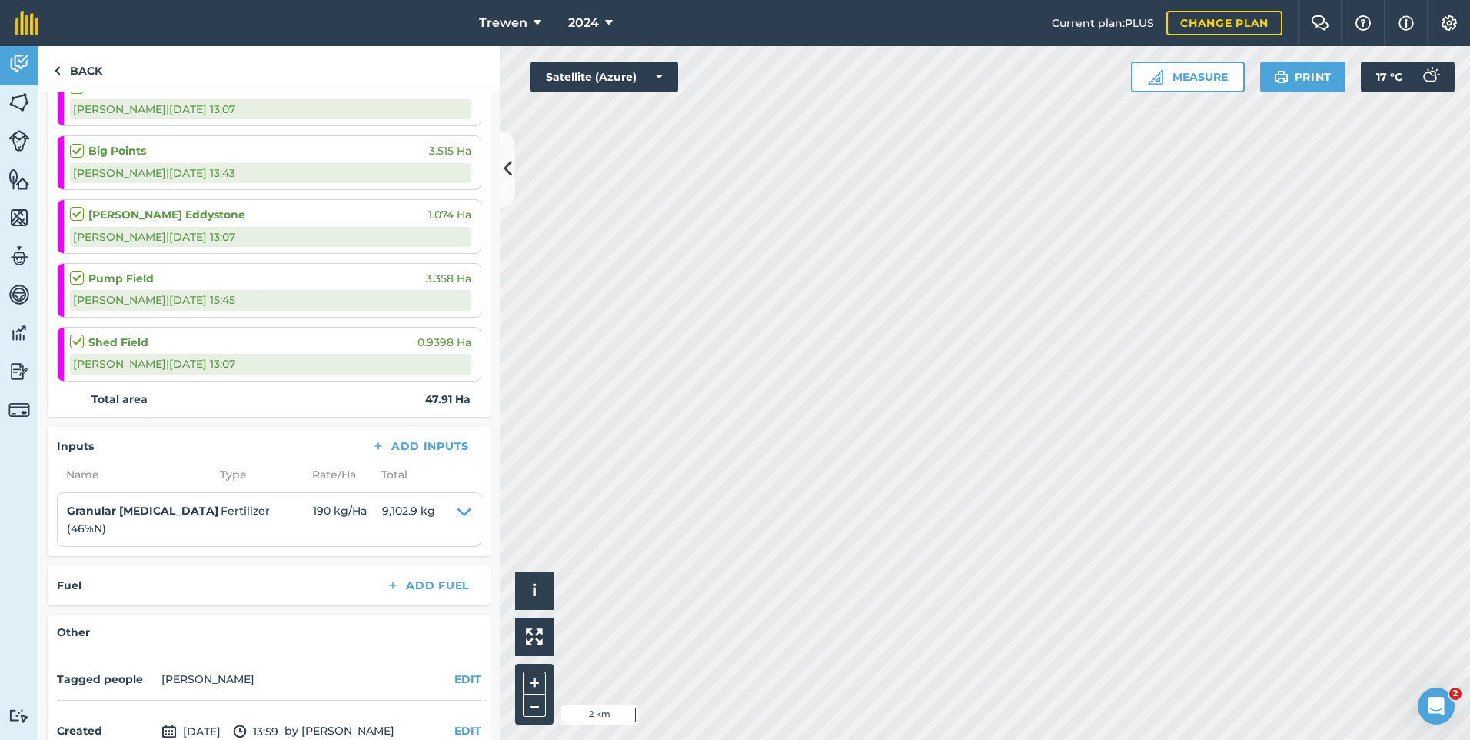
scroll to position [796, 0]
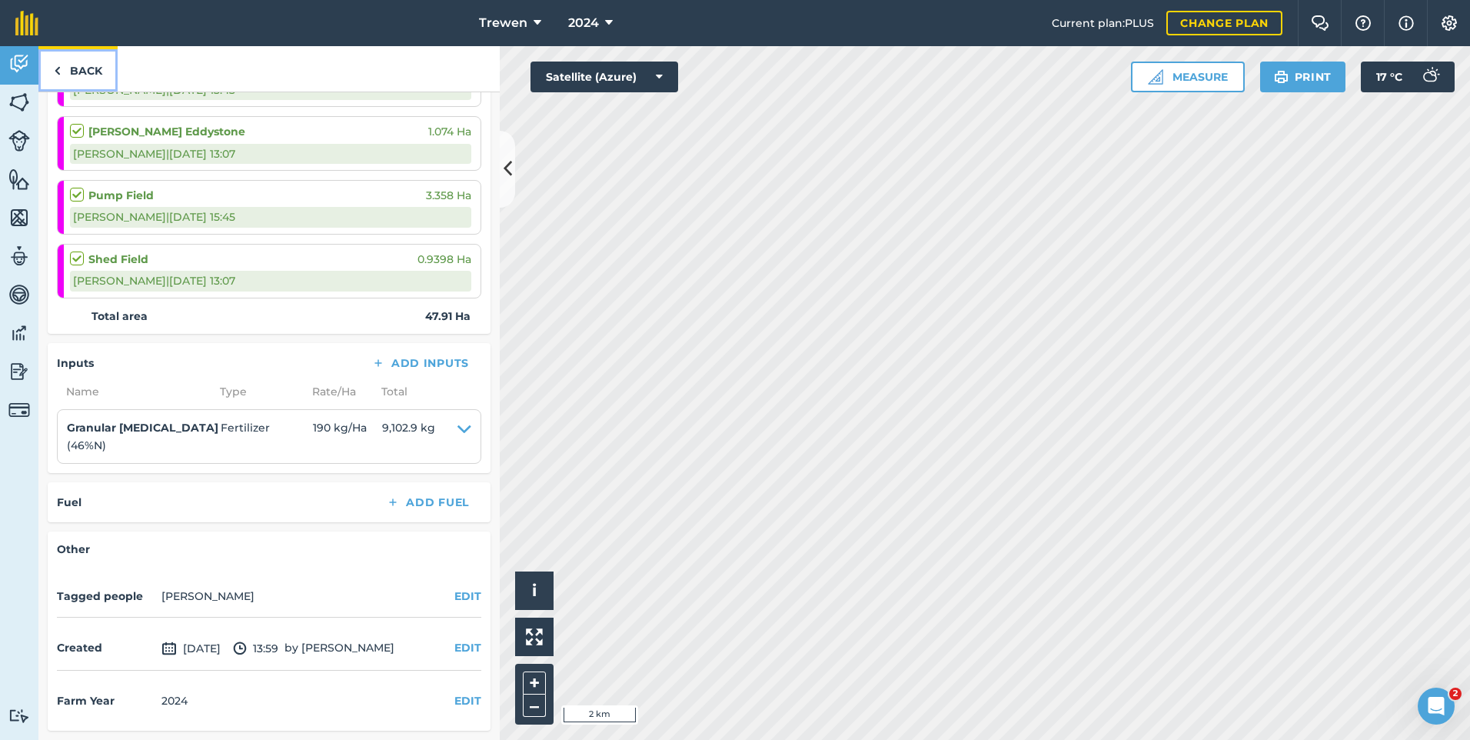
click at [84, 65] on link "Back" at bounding box center [77, 68] width 79 height 45
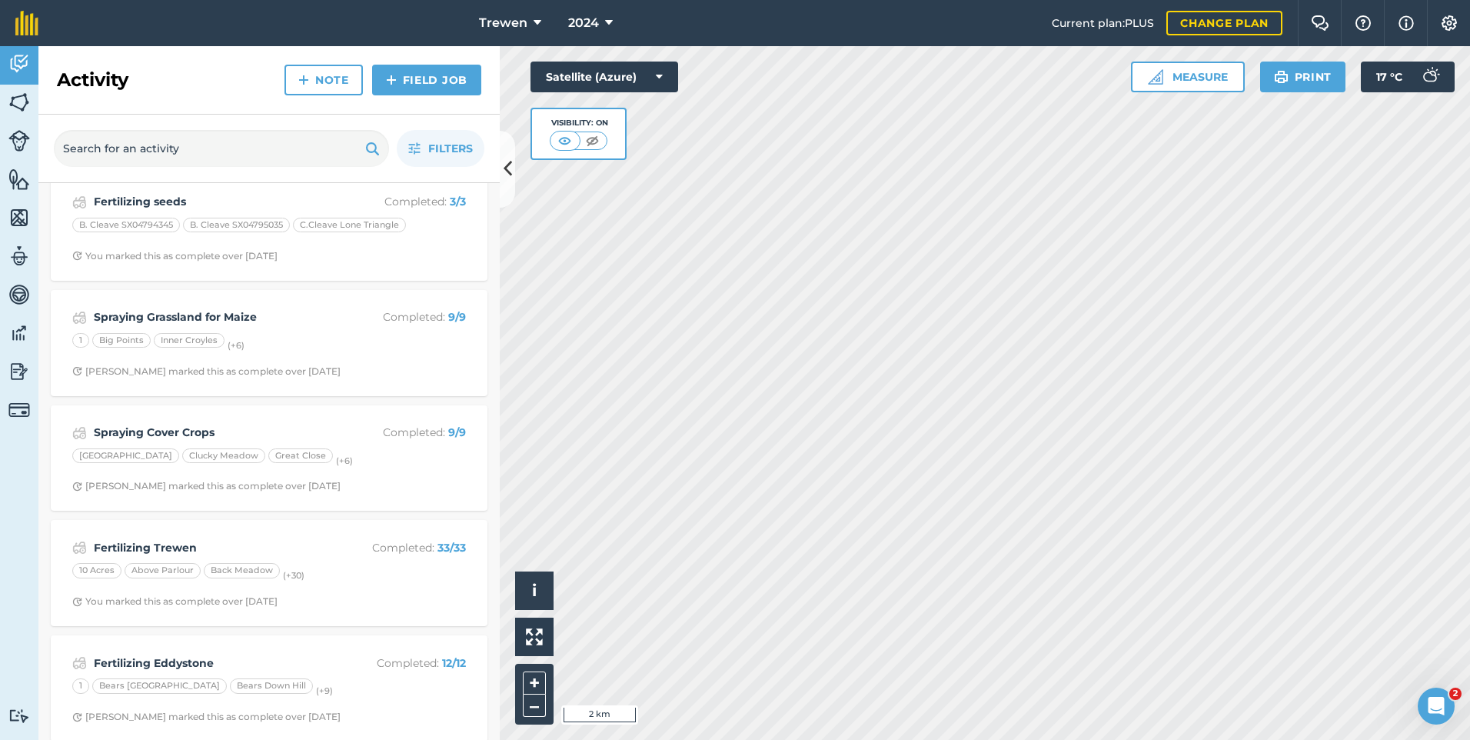
scroll to position [3604, 0]
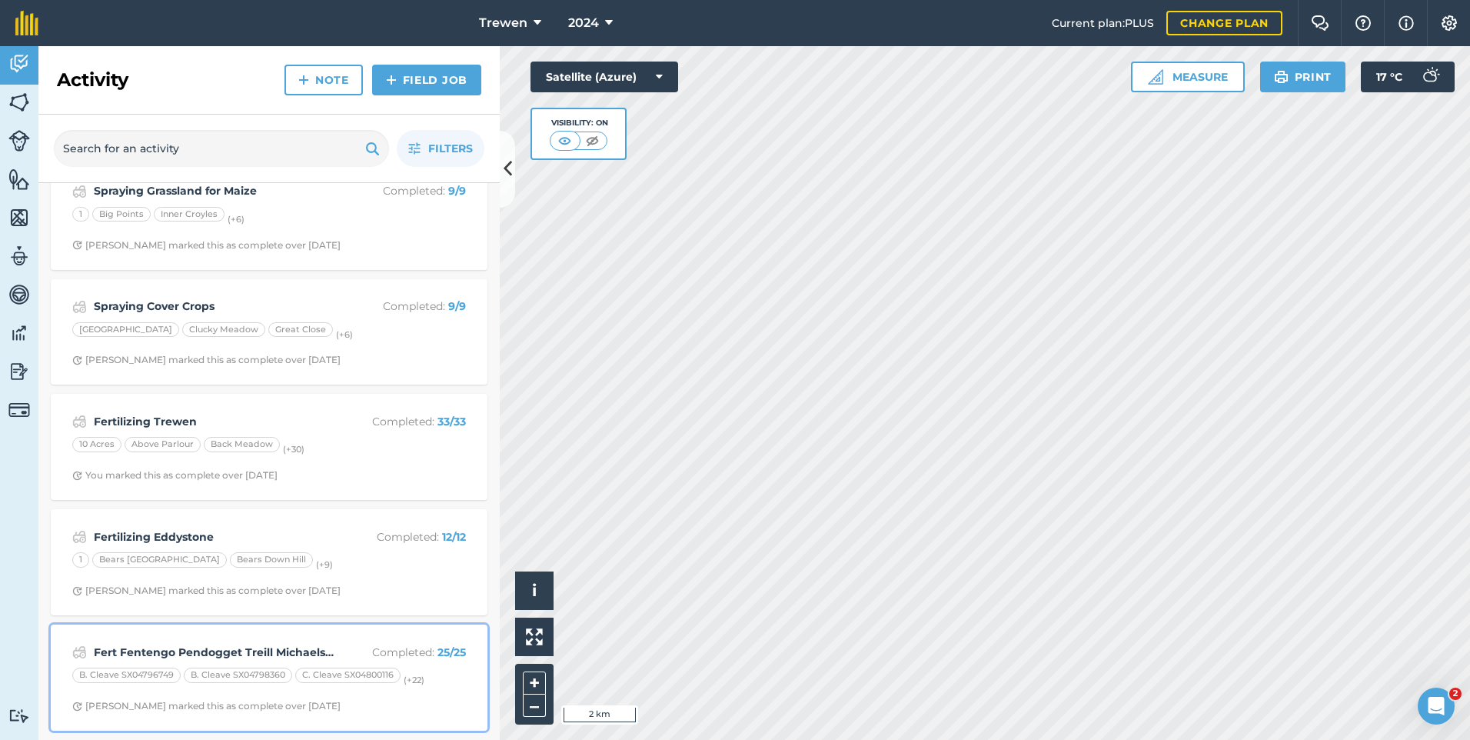
click at [431, 670] on div "B. Cleave SX04796749 B. Cleave SX04798360 C. Cleave SX04800116 (+ 22 )" at bounding box center [269, 677] width 394 height 20
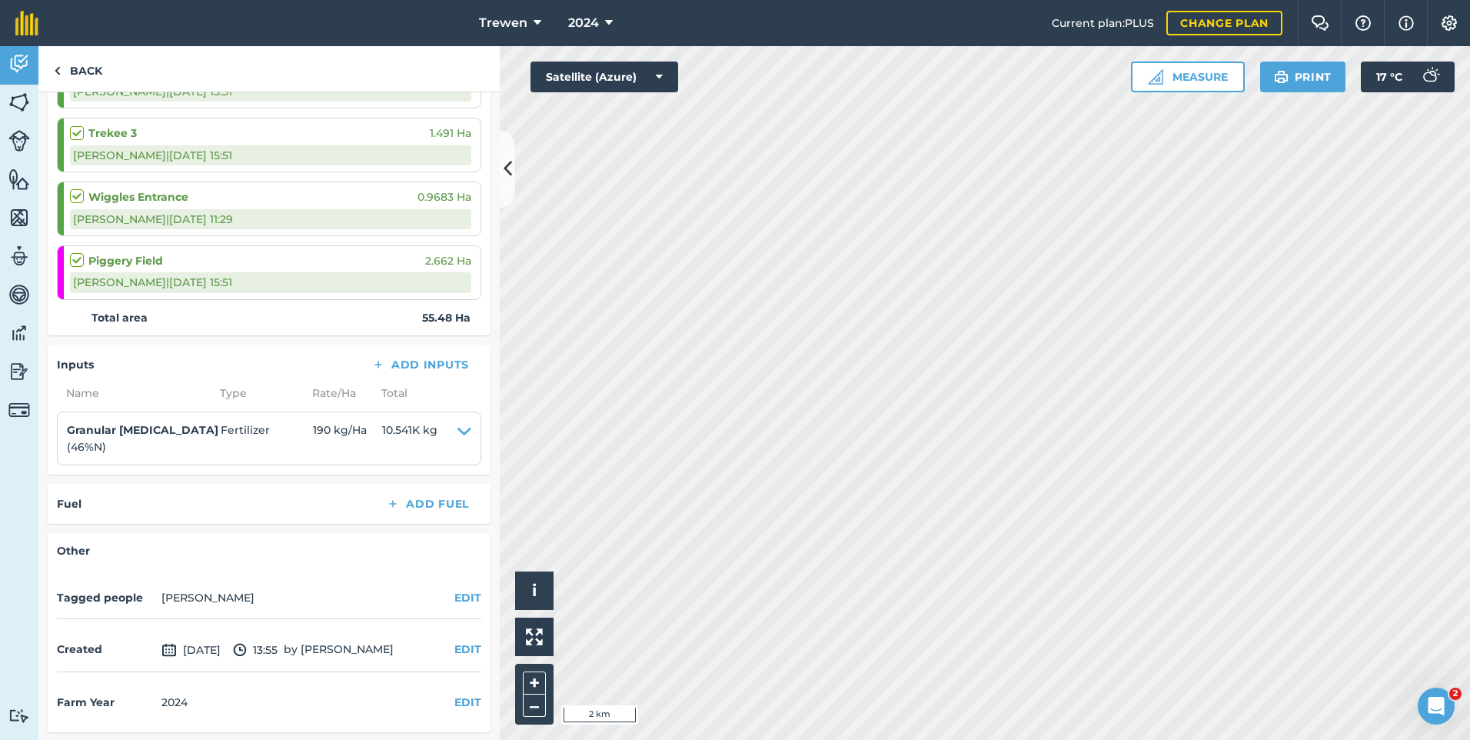
scroll to position [1623, 0]
